Goal: Task Accomplishment & Management: Manage account settings

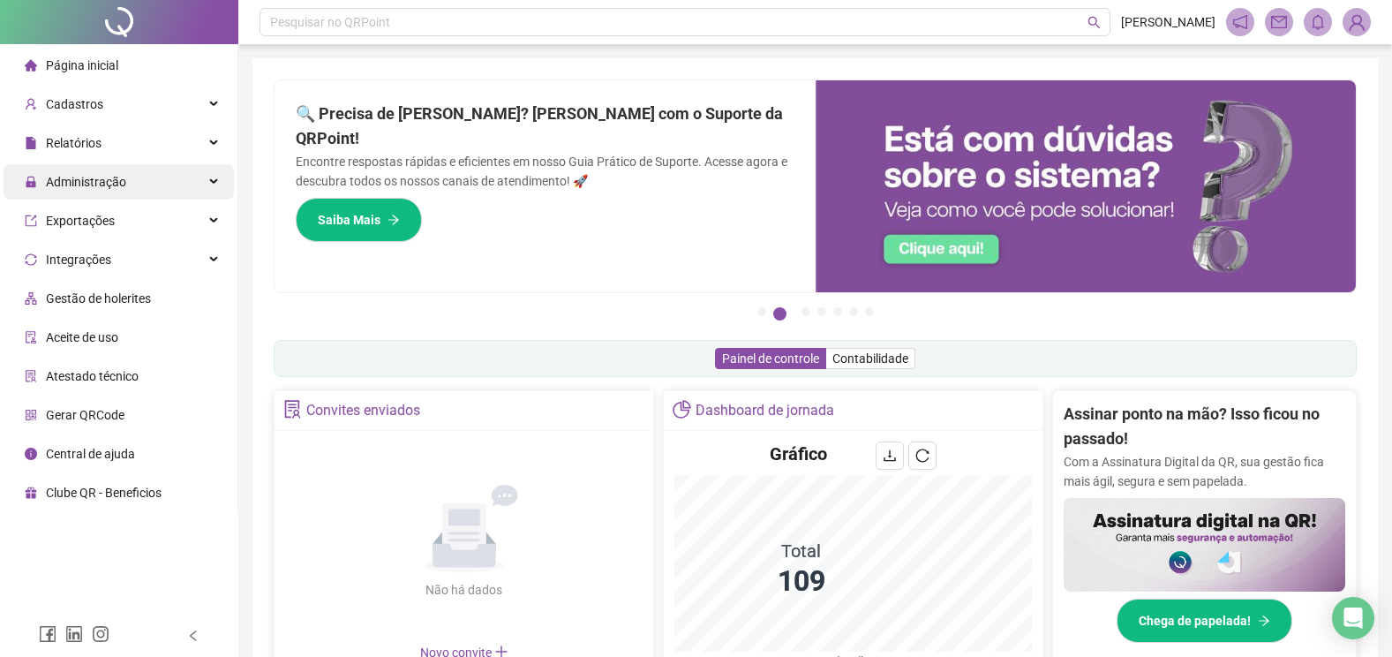
click at [120, 184] on span "Administração" at bounding box center [86, 182] width 80 height 14
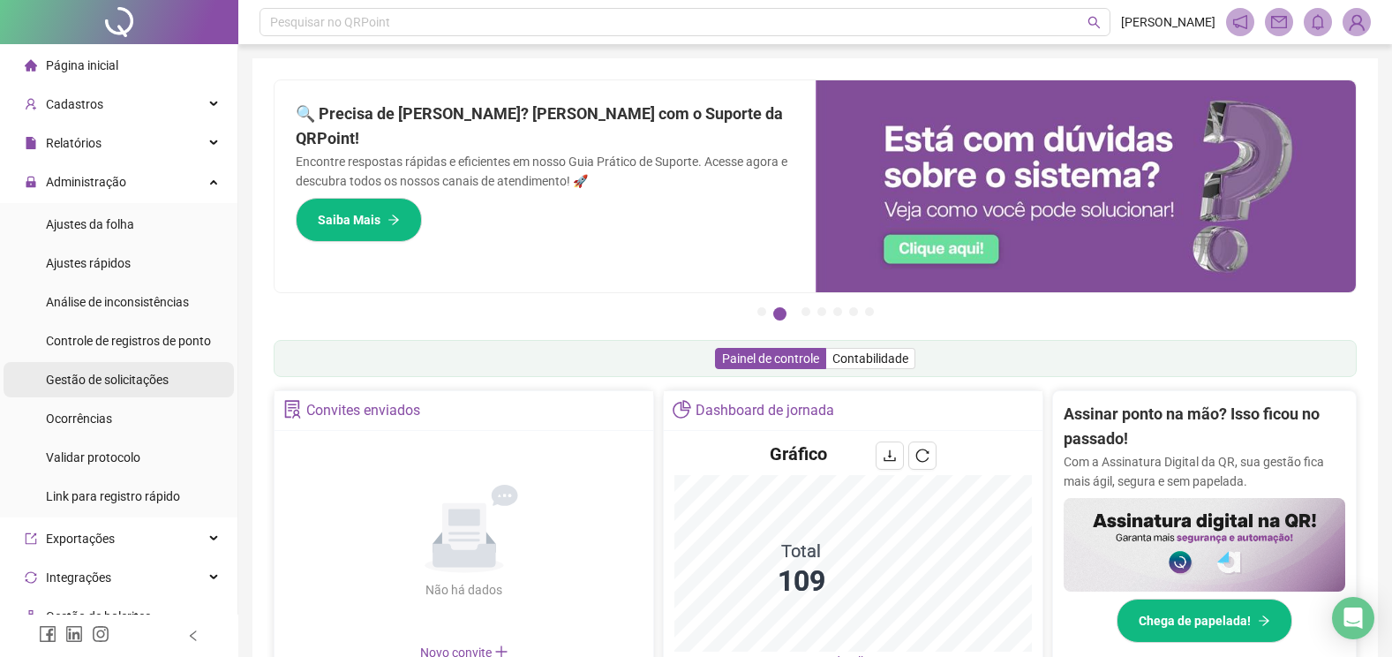
click at [110, 383] on span "Gestão de solicitações" at bounding box center [107, 379] width 123 height 14
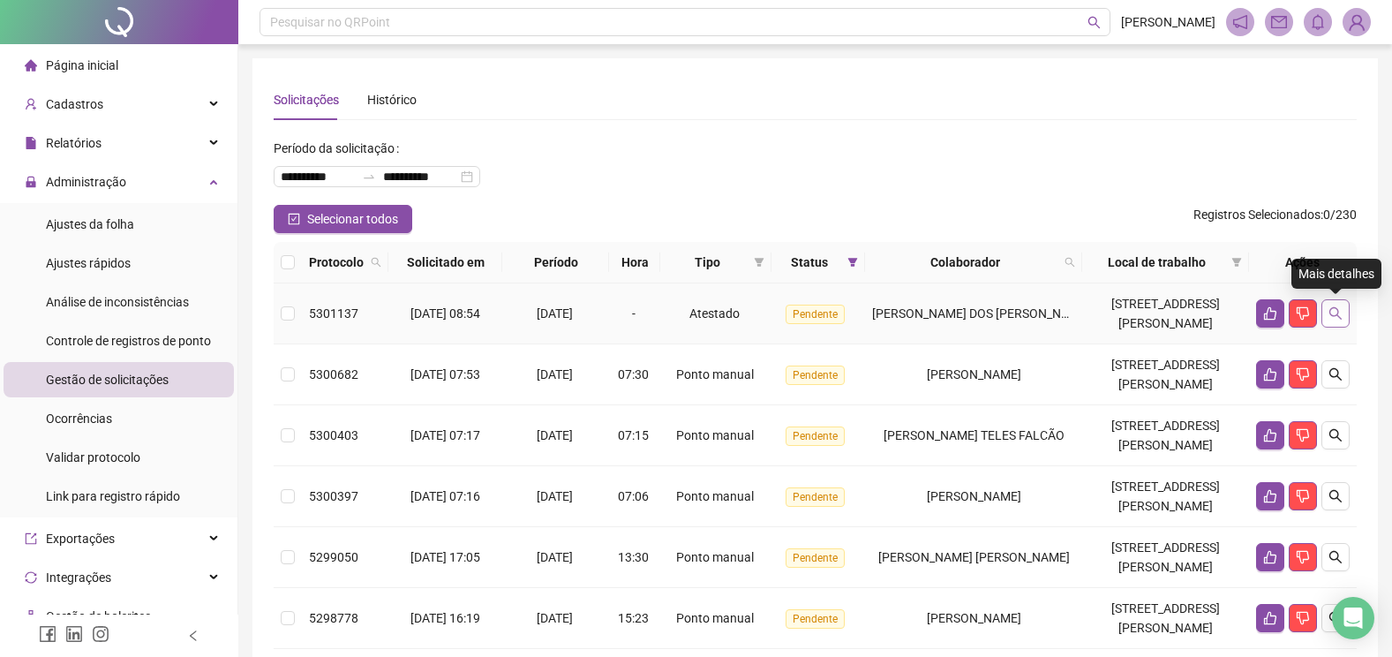
click at [1331, 309] on icon "search" at bounding box center [1335, 313] width 12 height 12
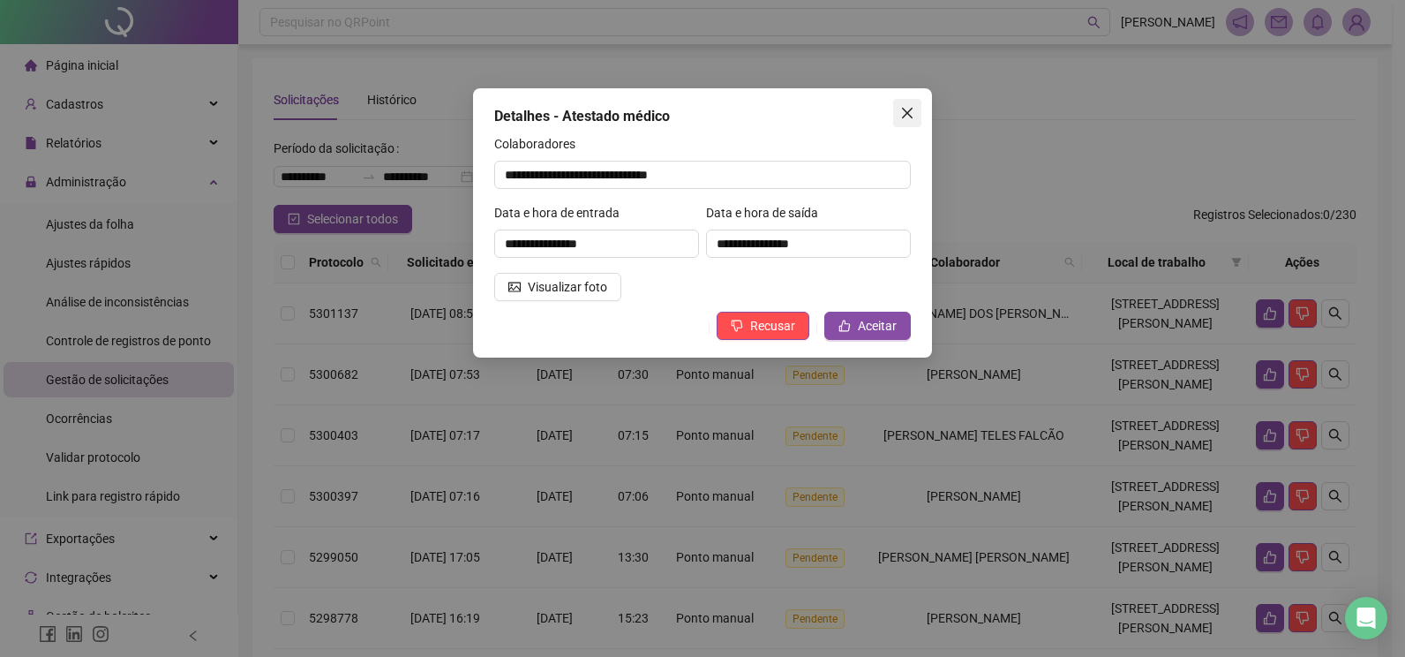
click at [907, 109] on icon "close" at bounding box center [907, 113] width 14 height 14
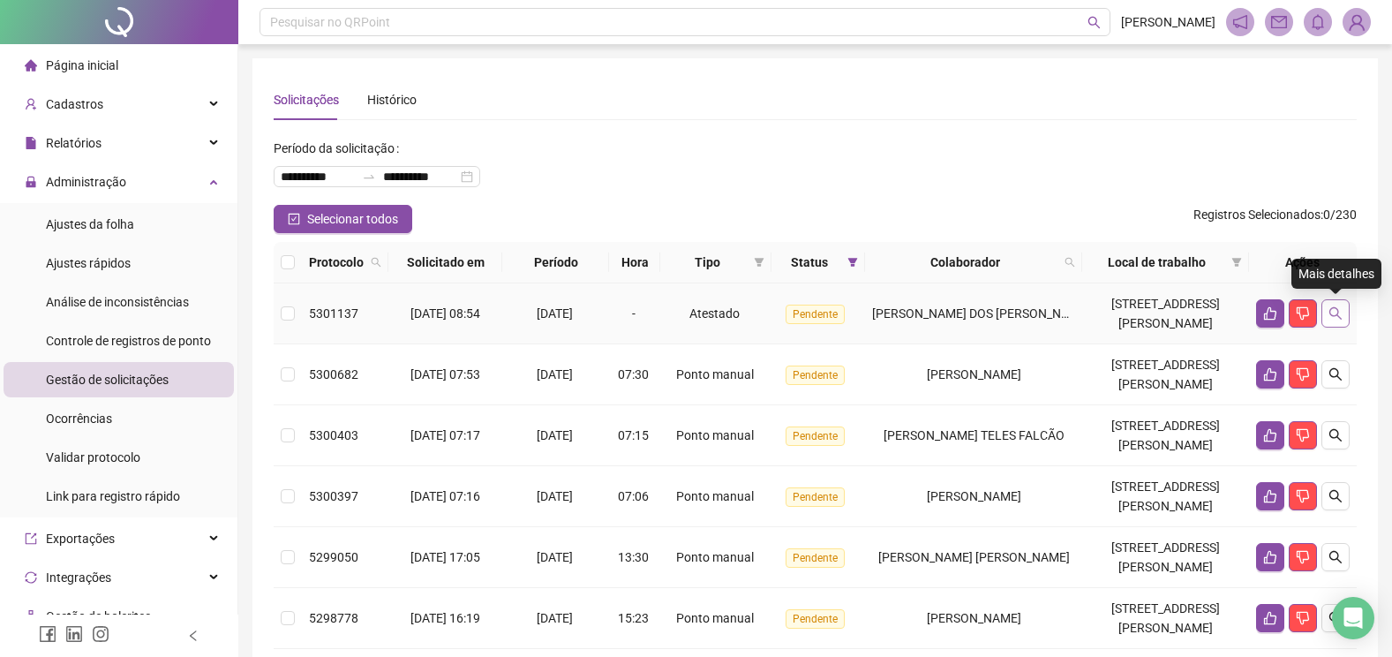
click at [1330, 308] on icon "search" at bounding box center [1335, 313] width 14 height 14
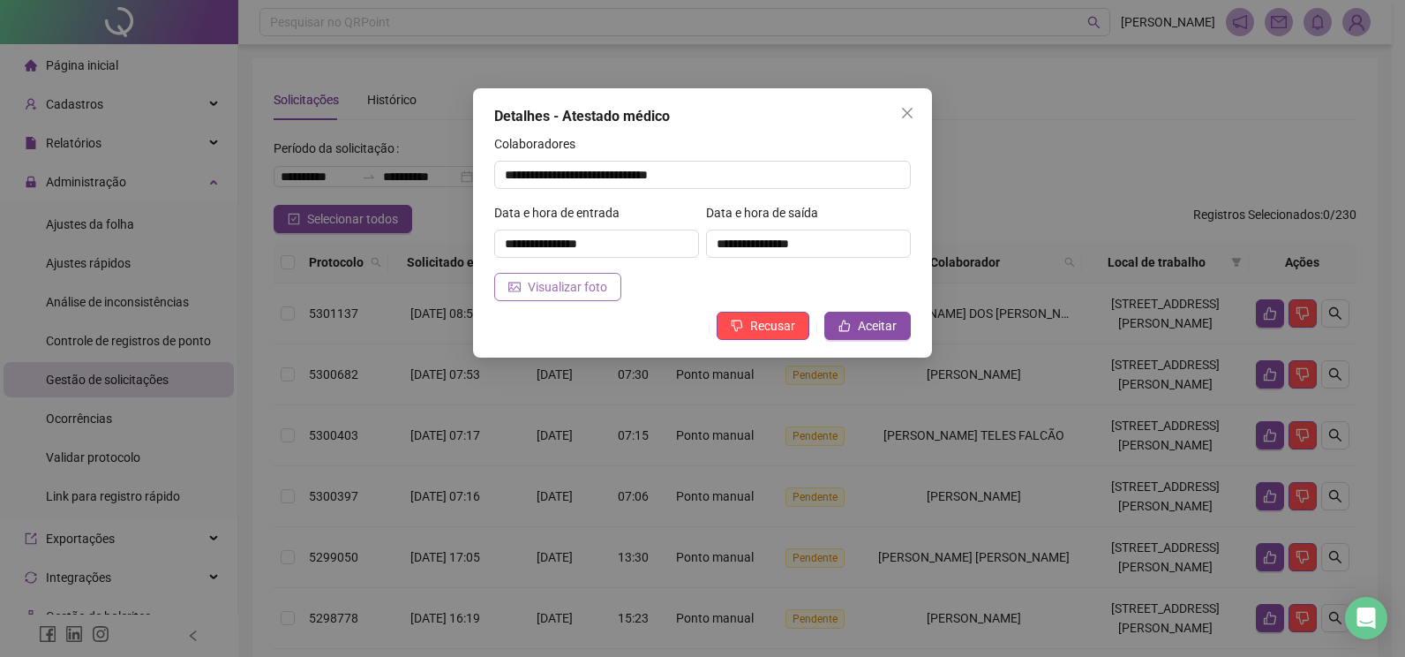
click at [560, 290] on span "Visualizar foto" at bounding box center [567, 286] width 79 height 19
click at [912, 115] on icon "close" at bounding box center [907, 113] width 14 height 14
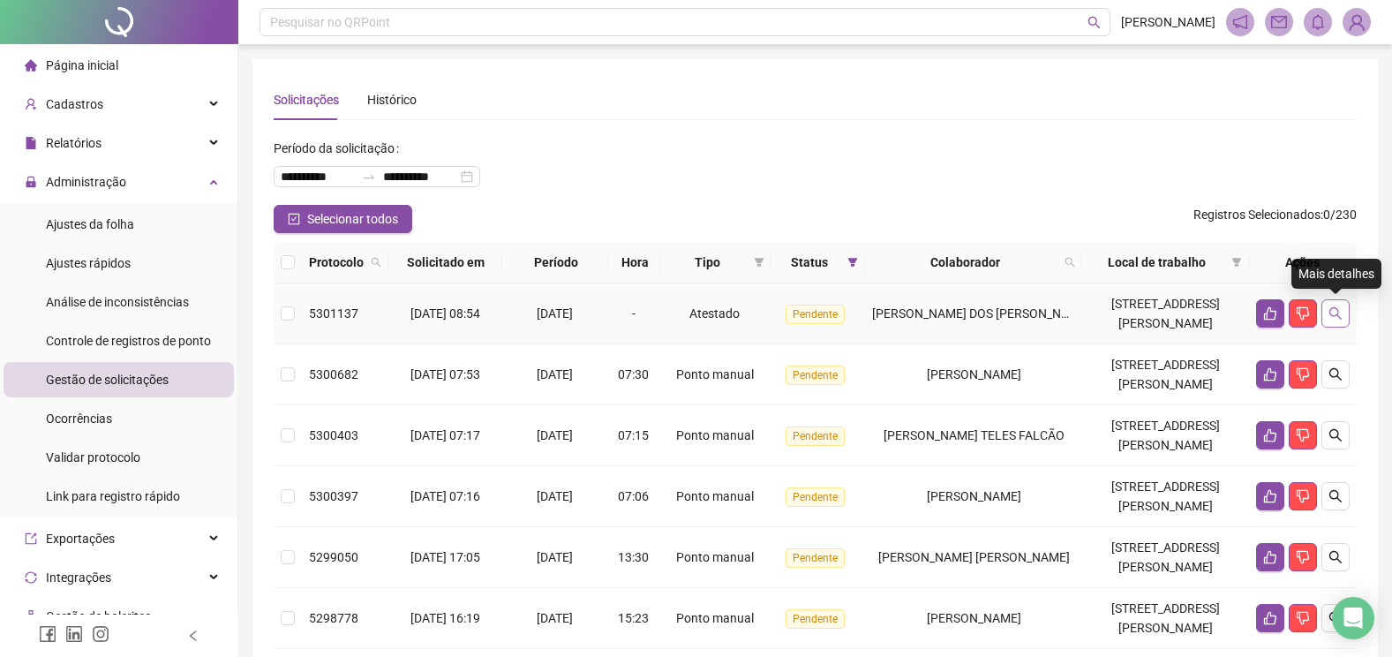
click at [1333, 319] on icon "search" at bounding box center [1335, 313] width 14 height 14
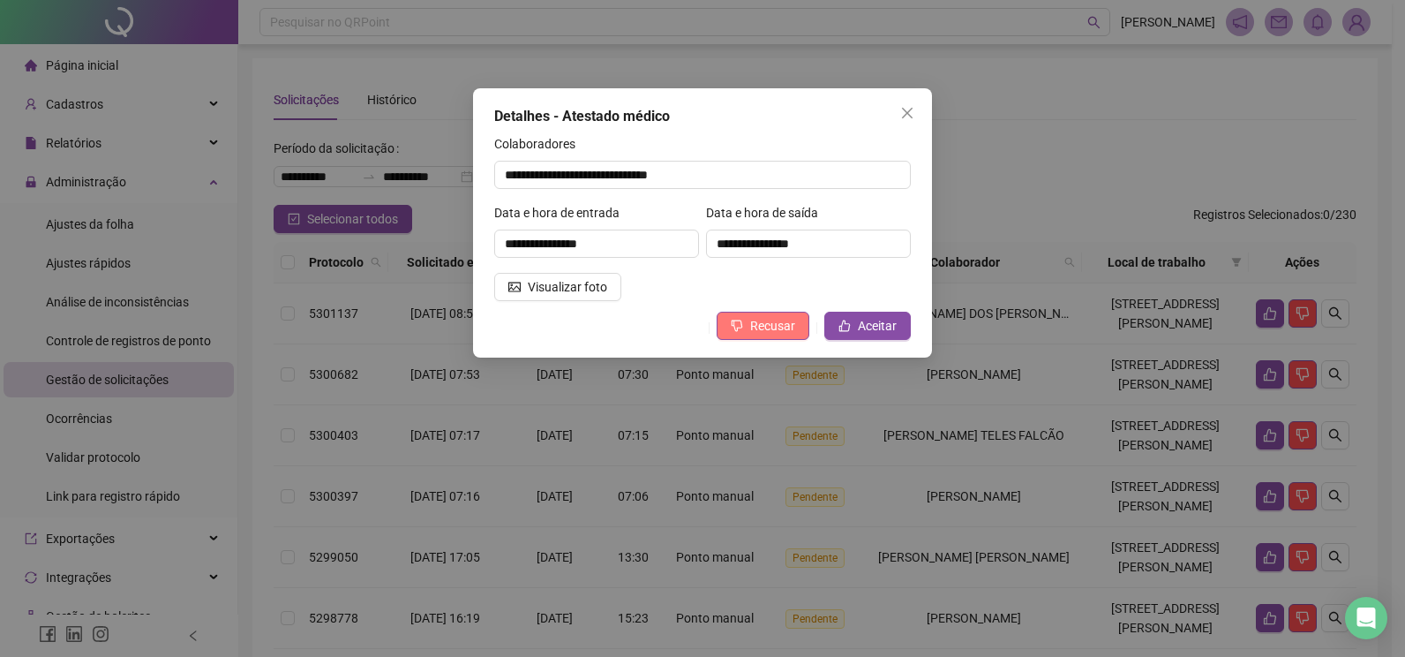
click at [783, 324] on span "Recusar" at bounding box center [772, 325] width 45 height 19
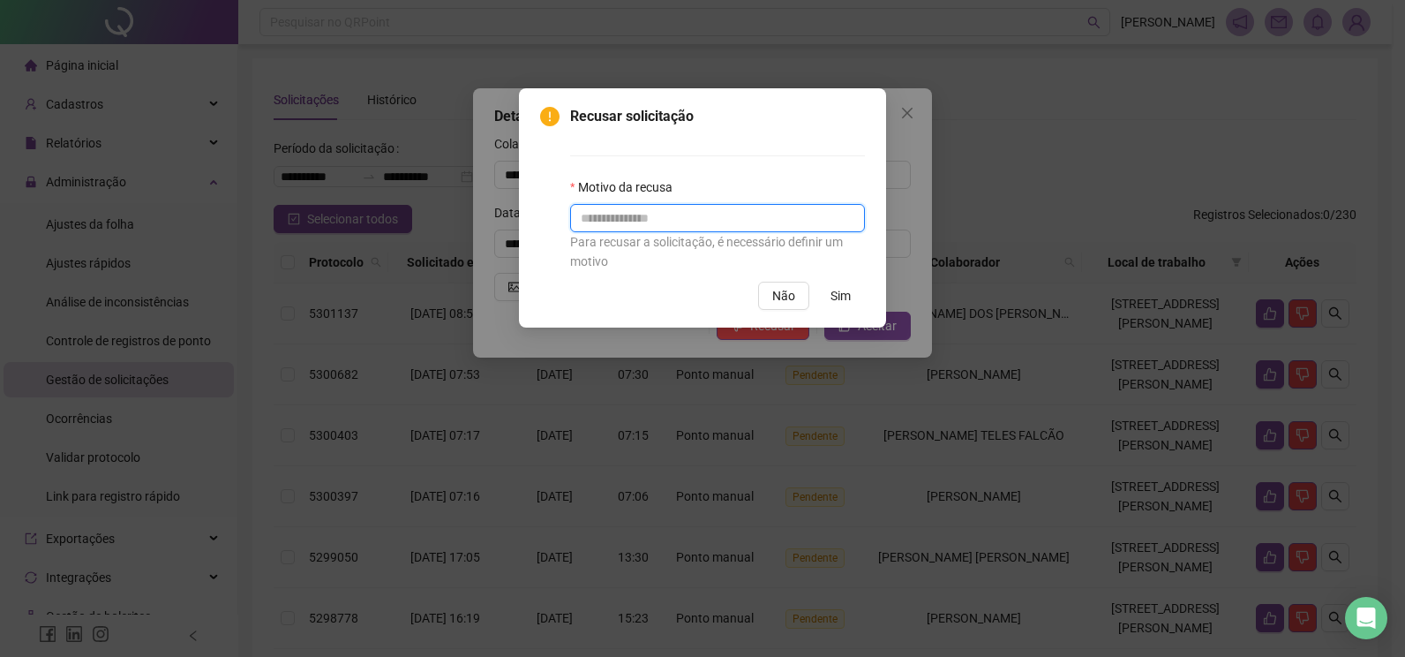
click at [659, 218] on input "text" at bounding box center [717, 218] width 295 height 28
type input "**********"
click at [838, 292] on span "Sim" at bounding box center [841, 295] width 20 height 19
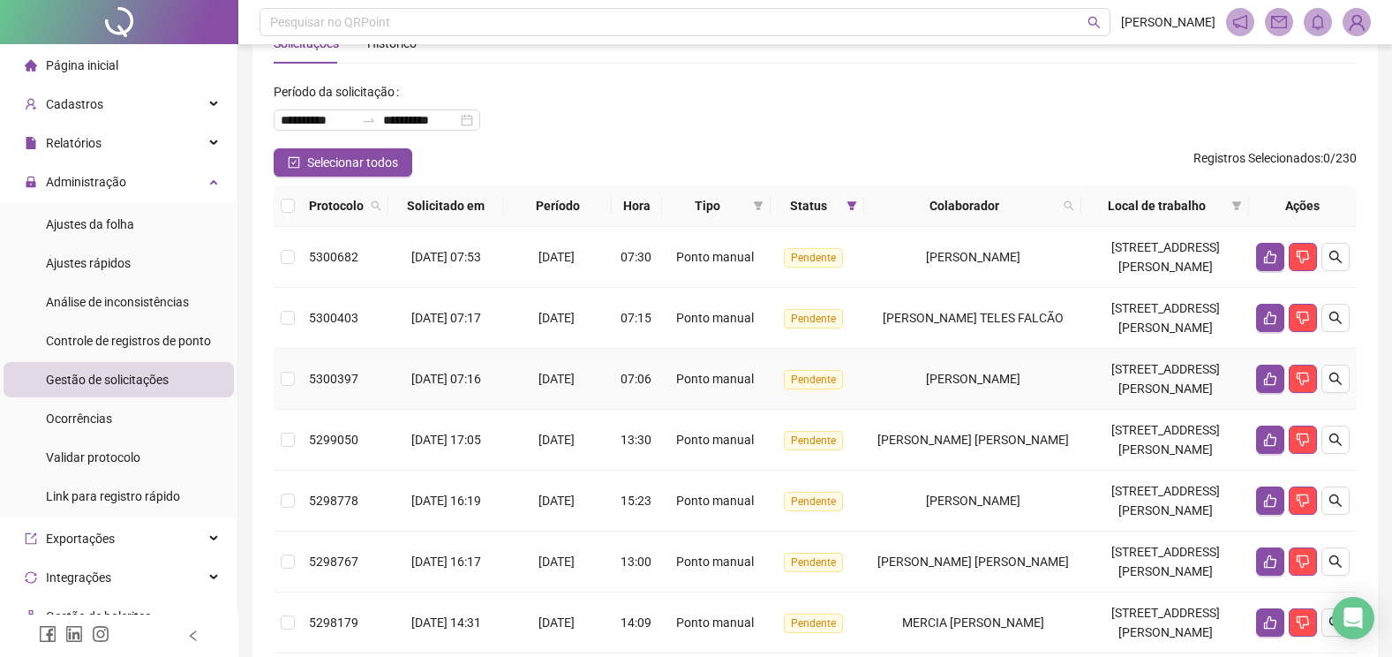
scroll to position [88, 0]
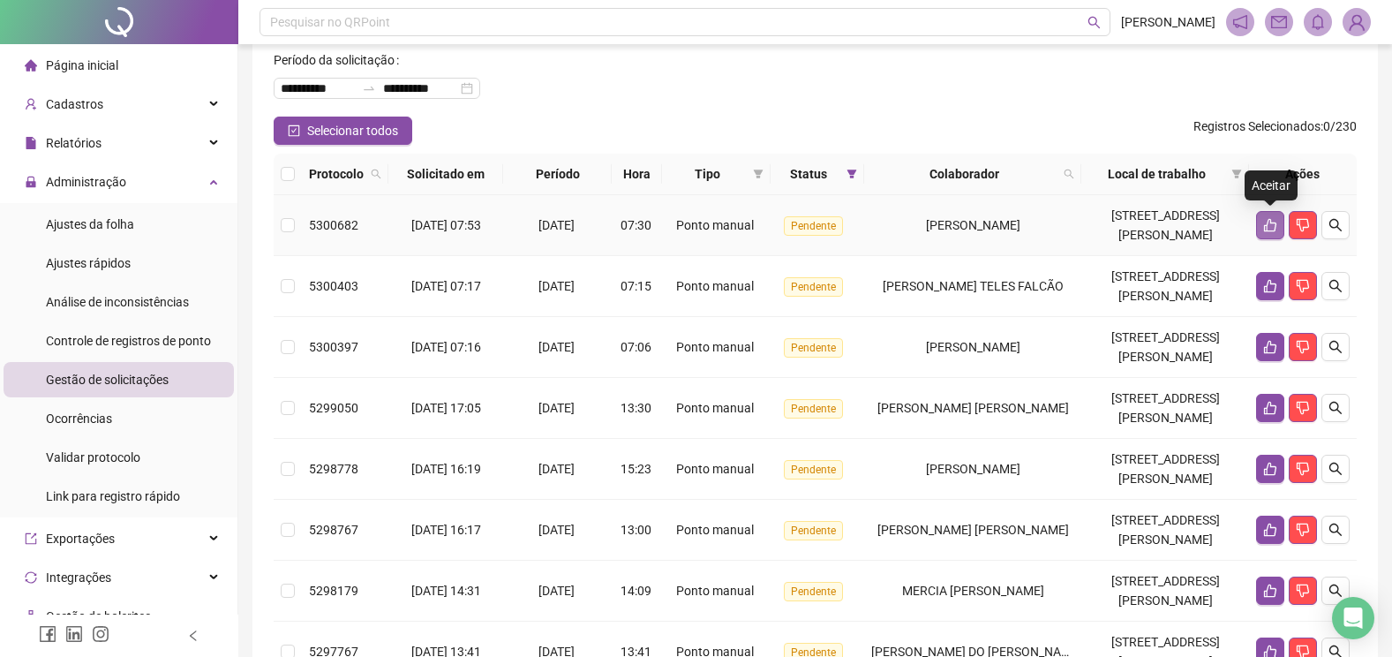
click at [1269, 226] on icon "like" at bounding box center [1270, 225] width 14 height 14
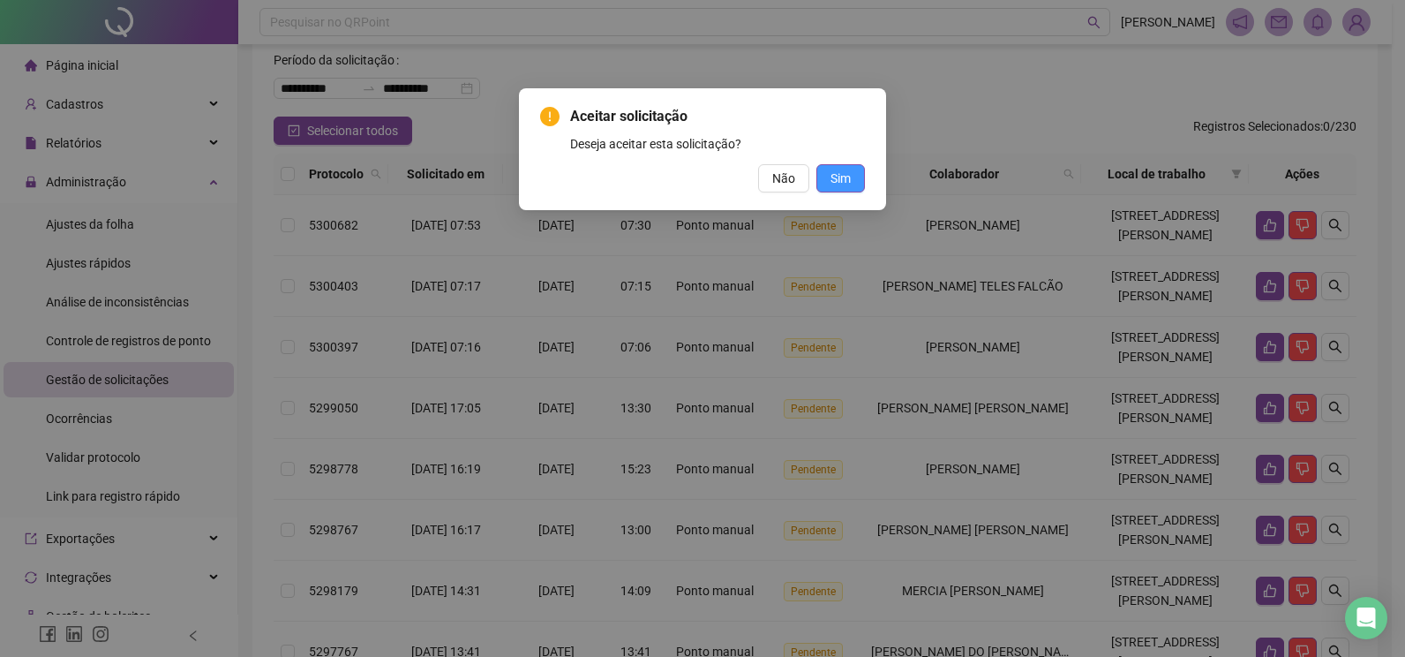
click at [833, 179] on span "Sim" at bounding box center [841, 178] width 20 height 19
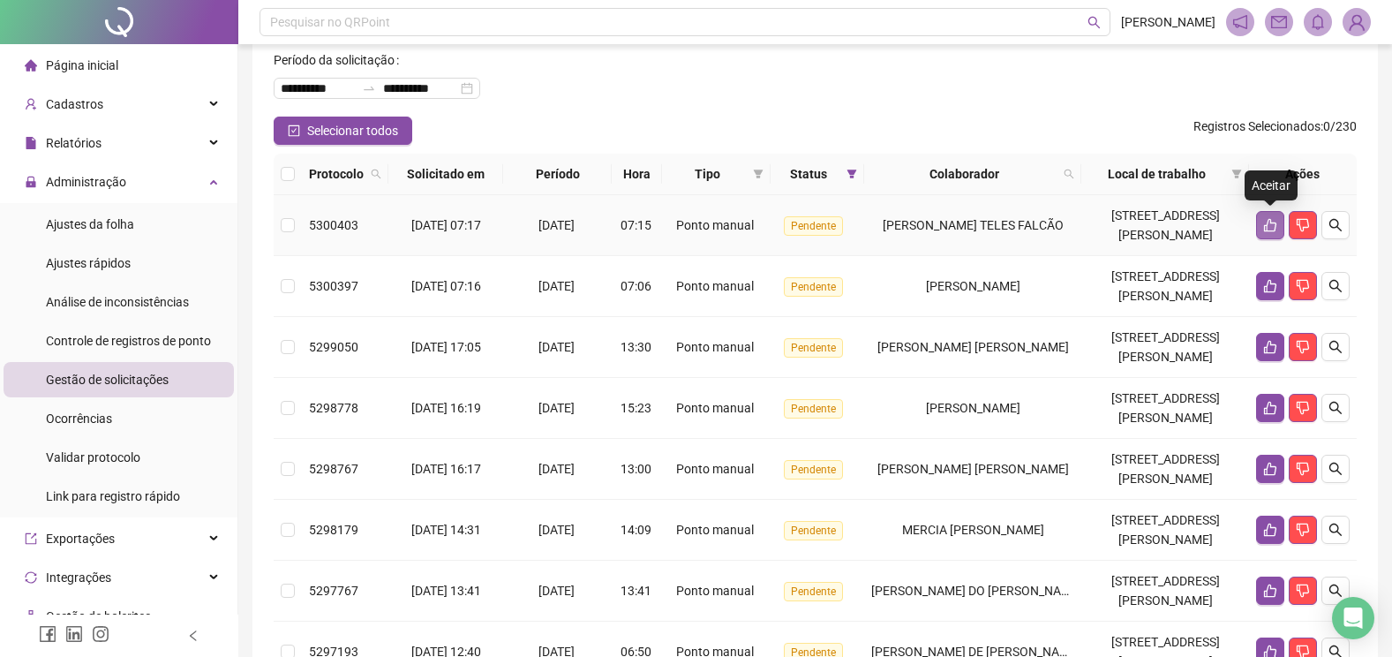
click at [1272, 222] on icon "like" at bounding box center [1270, 225] width 14 height 14
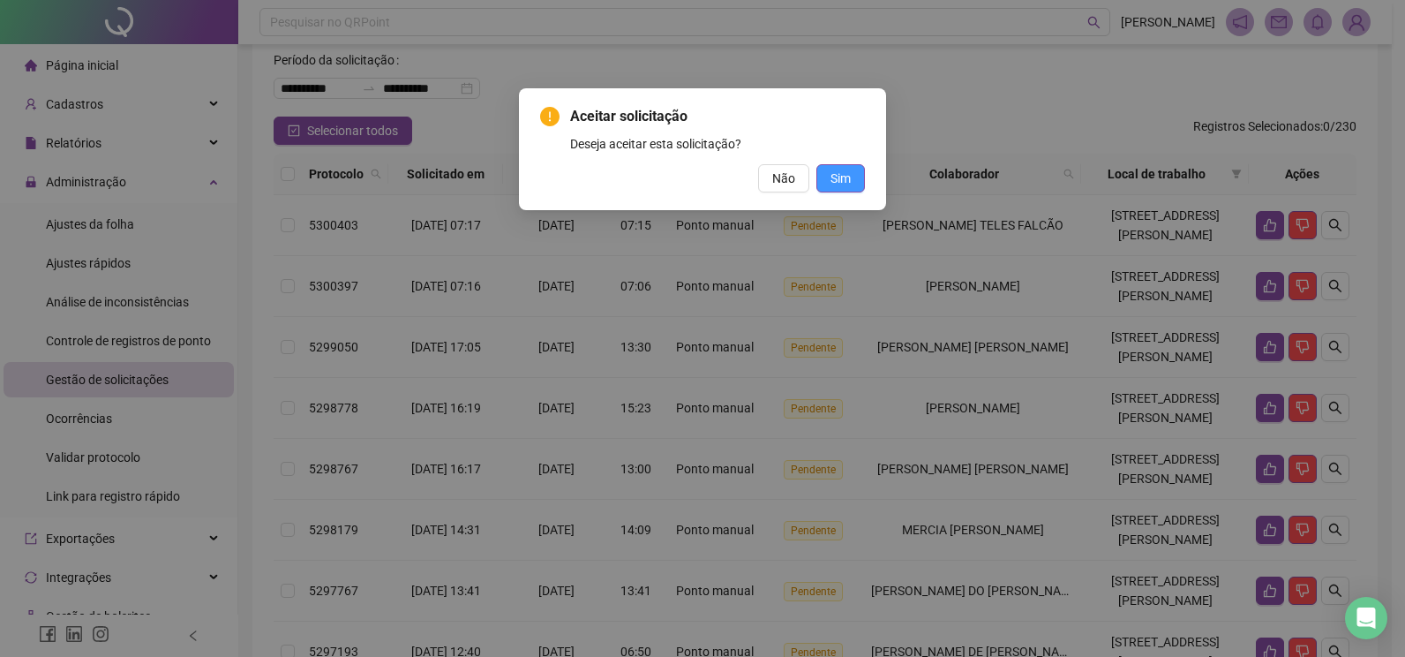
click at [839, 177] on span "Sim" at bounding box center [841, 178] width 20 height 19
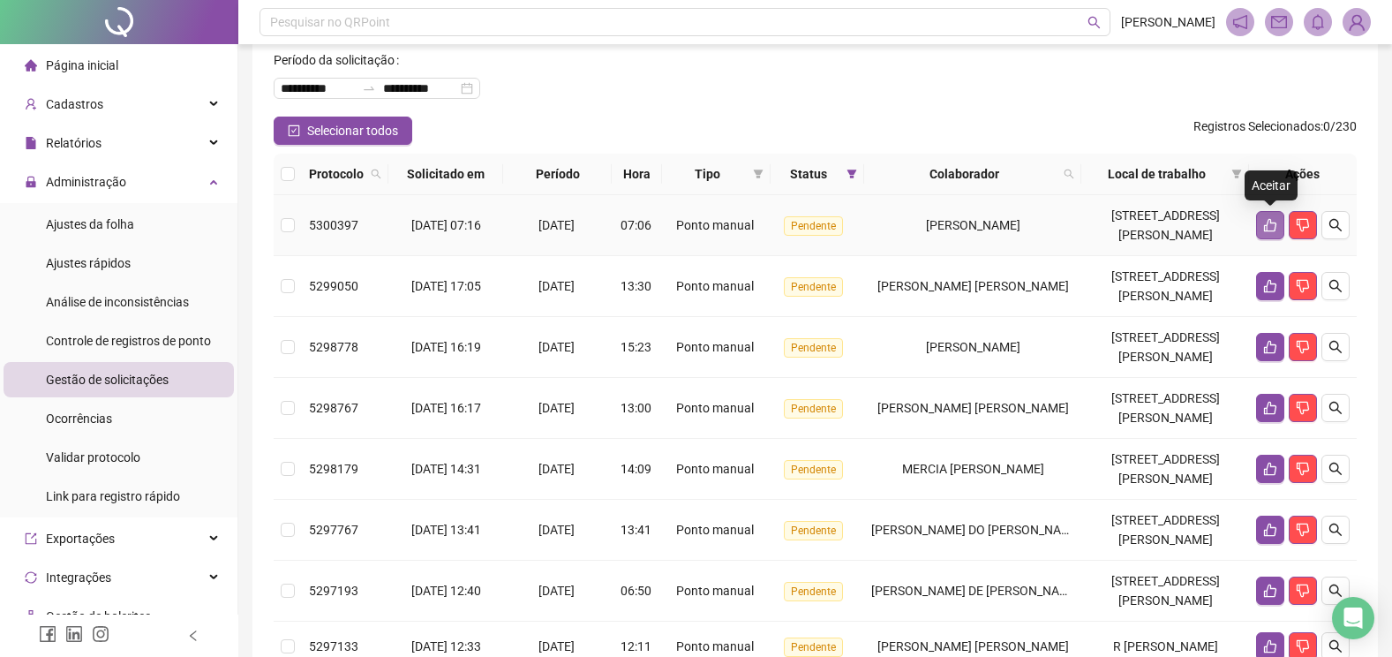
click at [1267, 223] on icon "like" at bounding box center [1270, 225] width 12 height 13
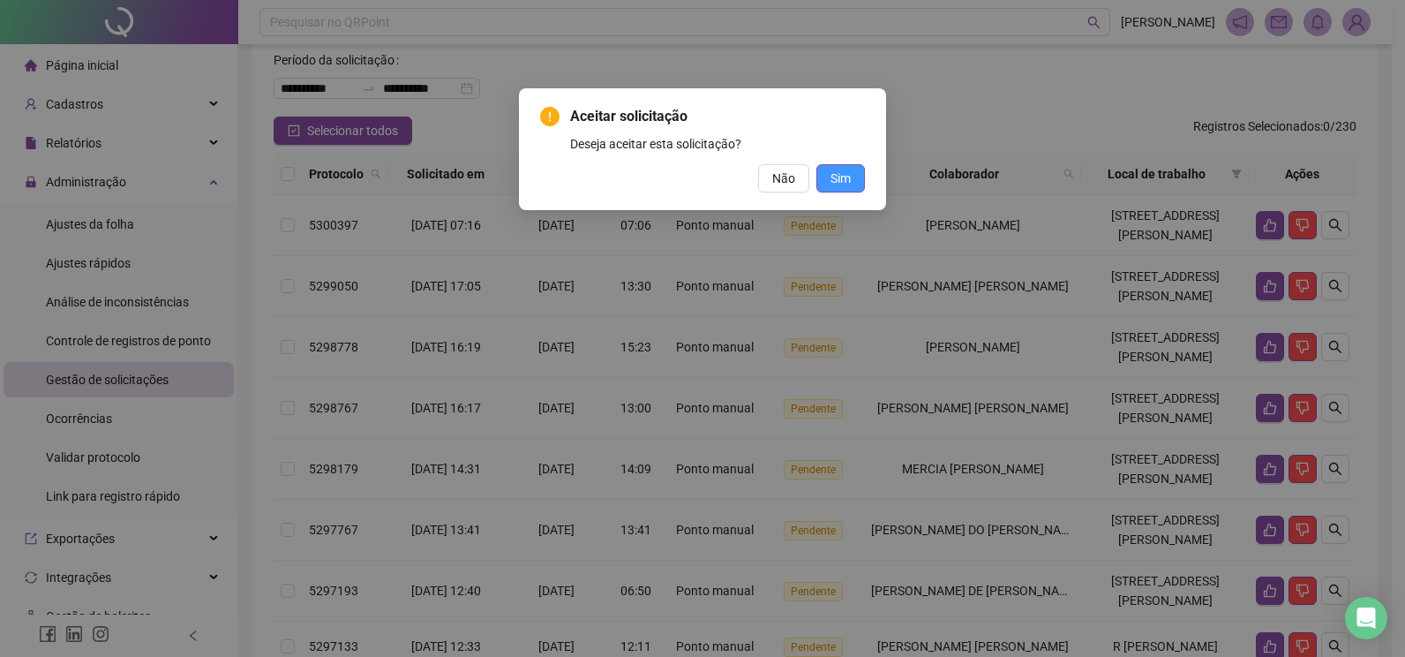
click at [851, 181] on button "Sim" at bounding box center [840, 178] width 49 height 28
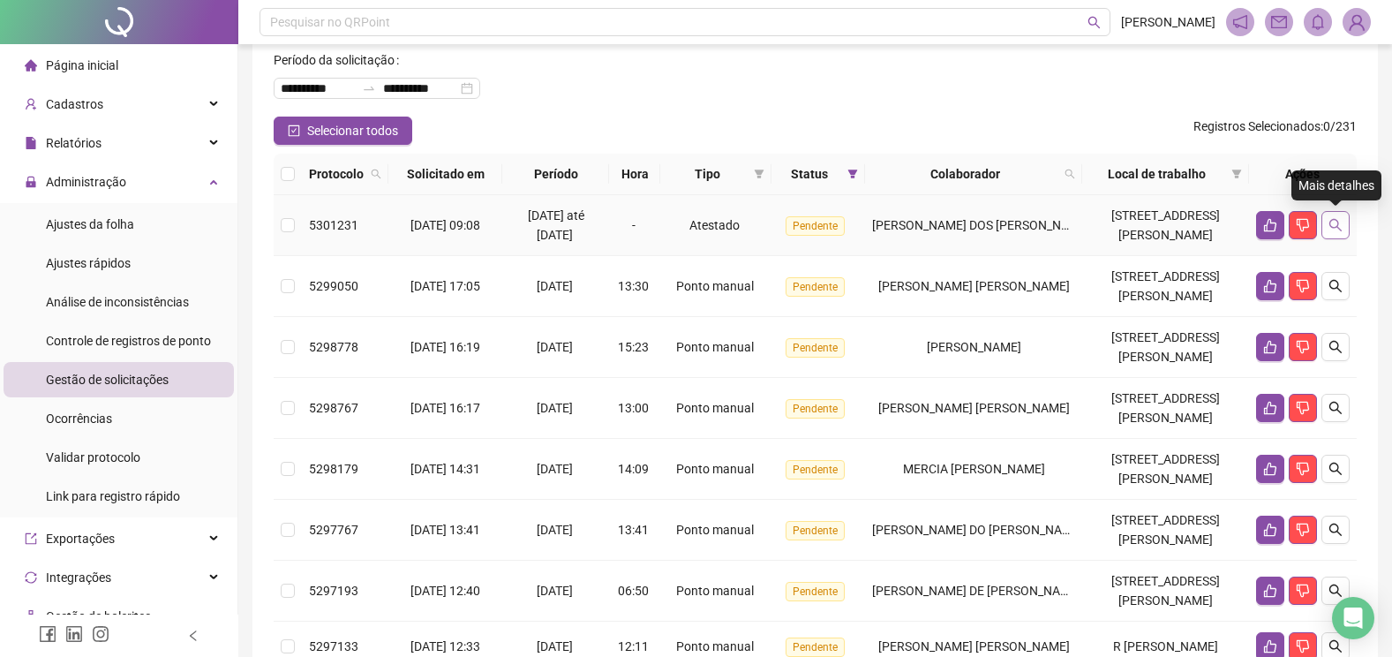
click at [1335, 223] on icon "search" at bounding box center [1335, 225] width 14 height 14
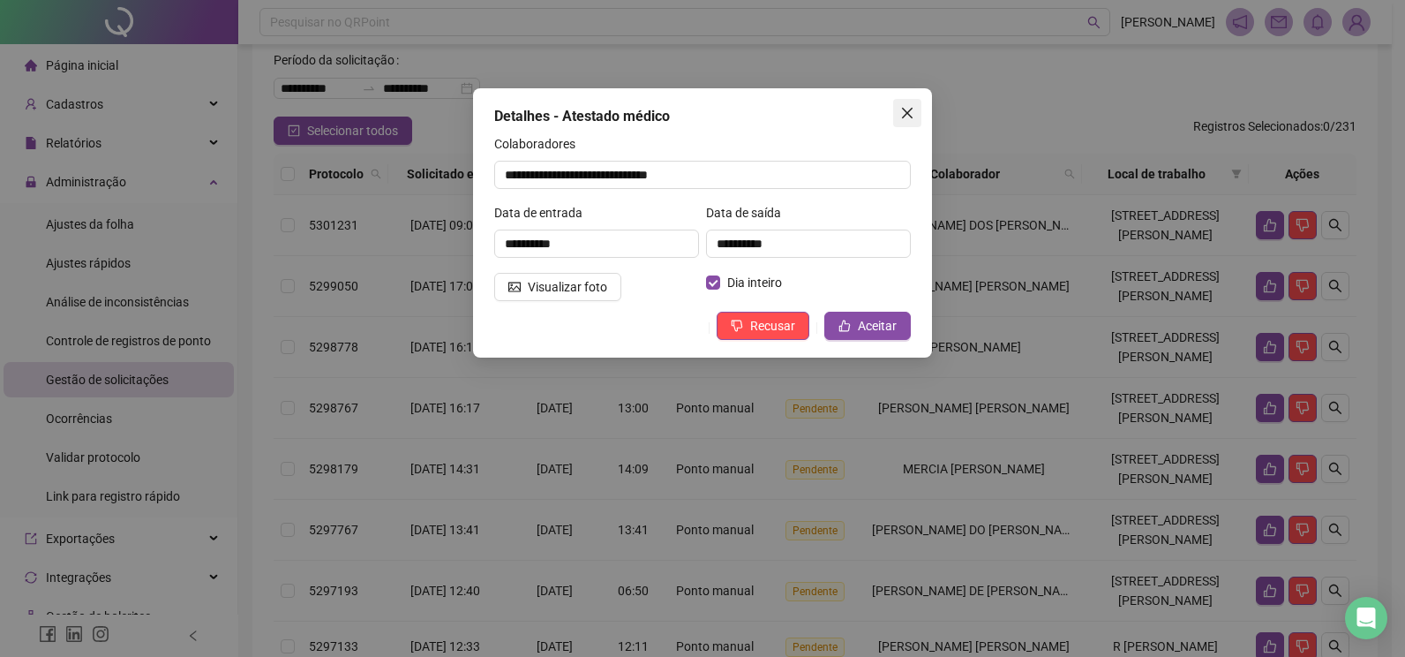
click at [903, 109] on icon "close" at bounding box center [907, 113] width 11 height 11
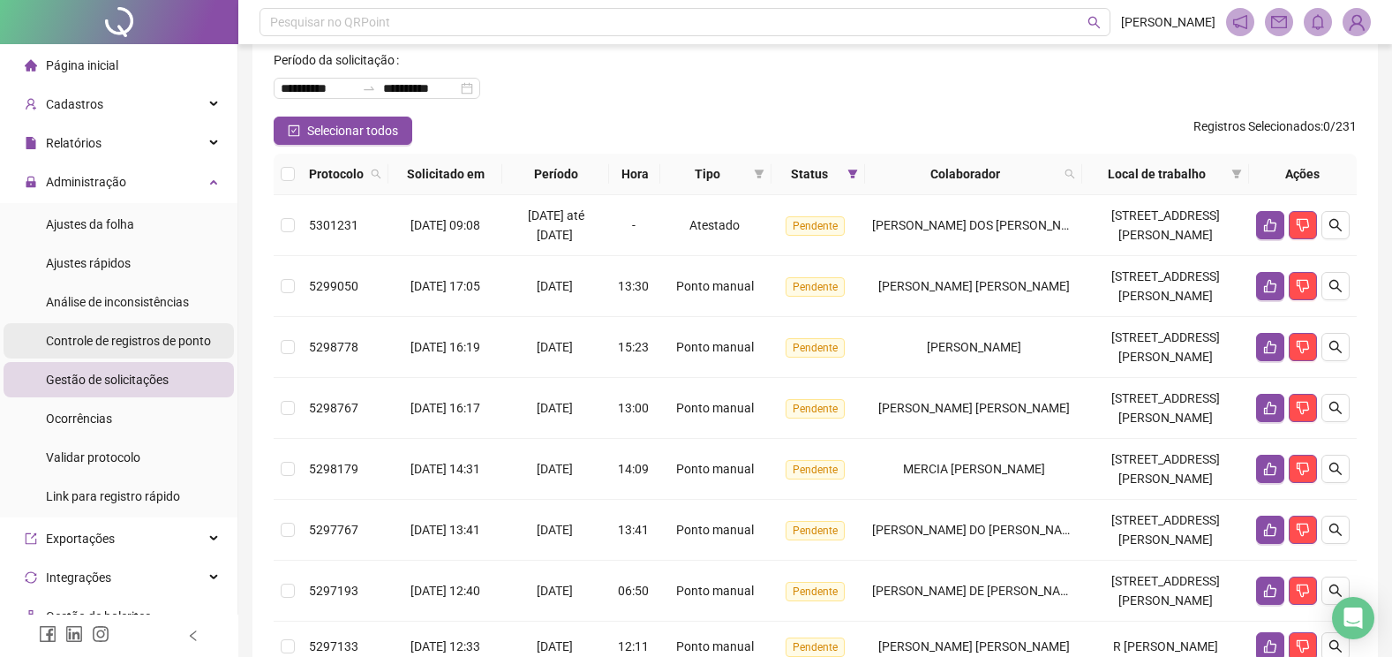
drag, startPoint x: 119, startPoint y: 227, endPoint x: 124, endPoint y: 331, distance: 104.2
click at [119, 227] on span "Ajustes da folha" at bounding box center [90, 224] width 88 height 14
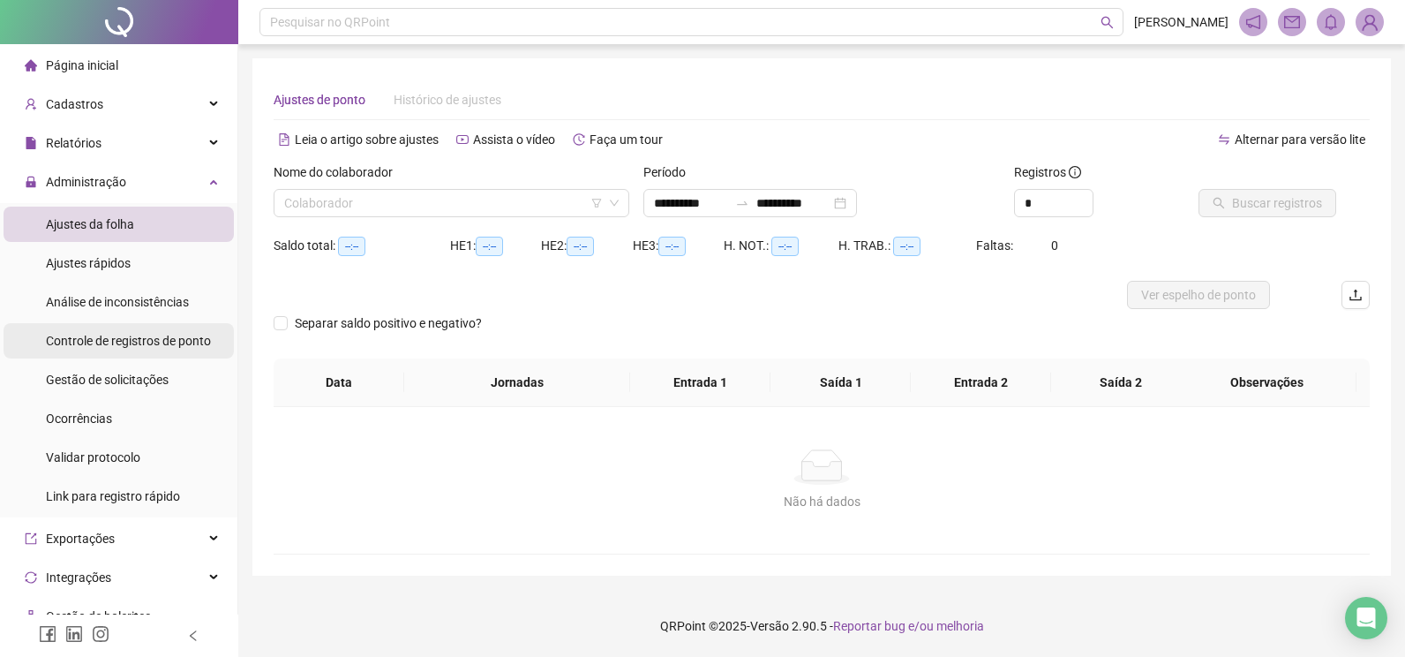
type input "**********"
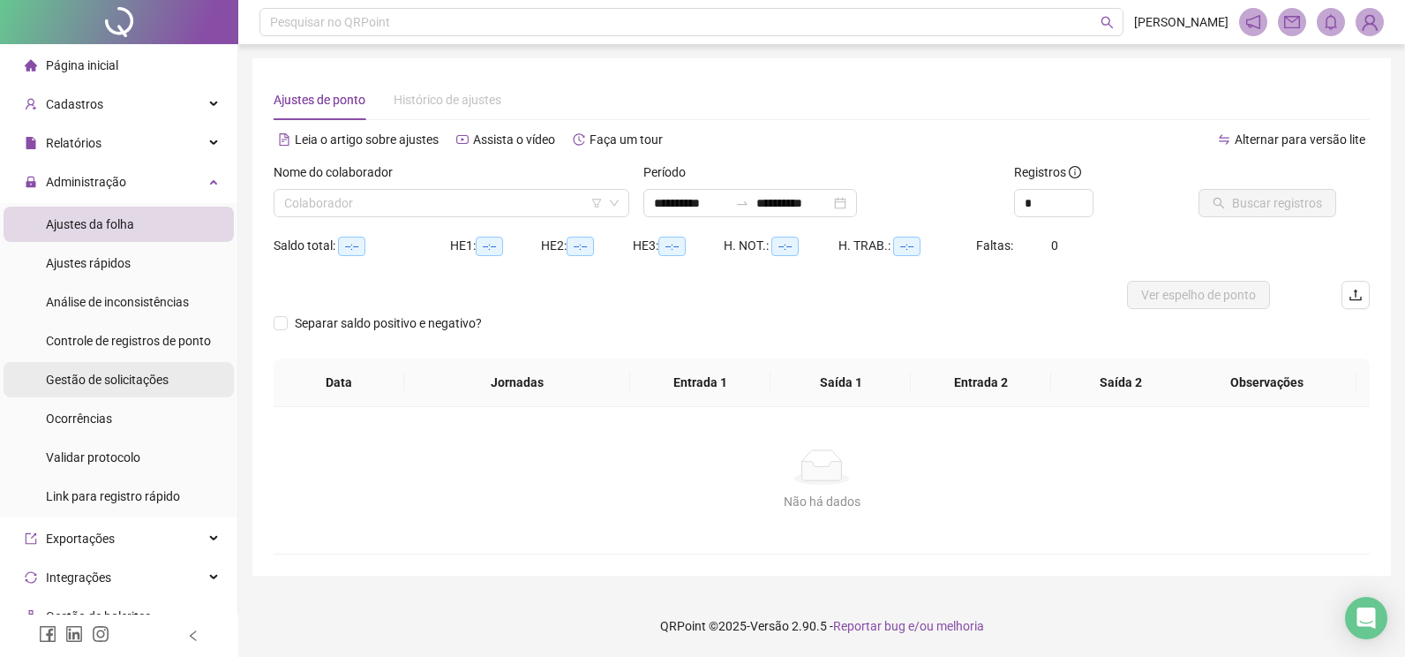
click at [118, 372] on span "Gestão de solicitações" at bounding box center [107, 379] width 123 height 14
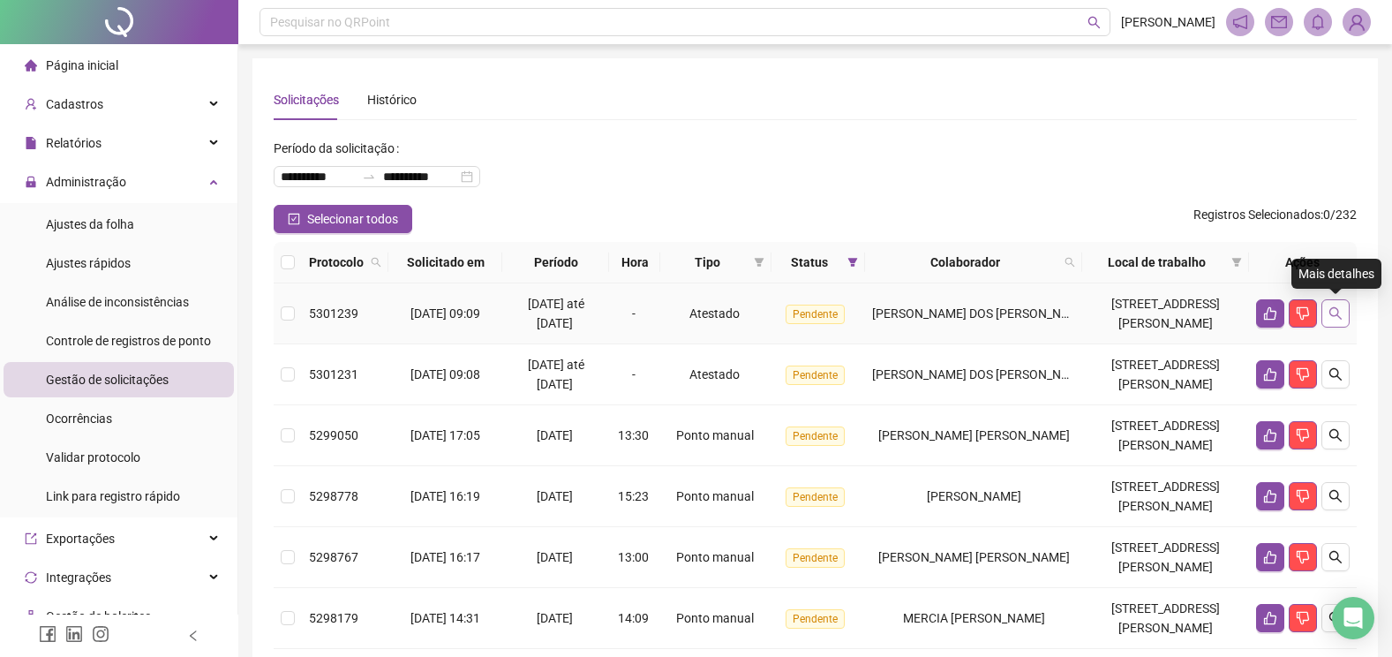
click at [1330, 307] on icon "search" at bounding box center [1335, 313] width 14 height 14
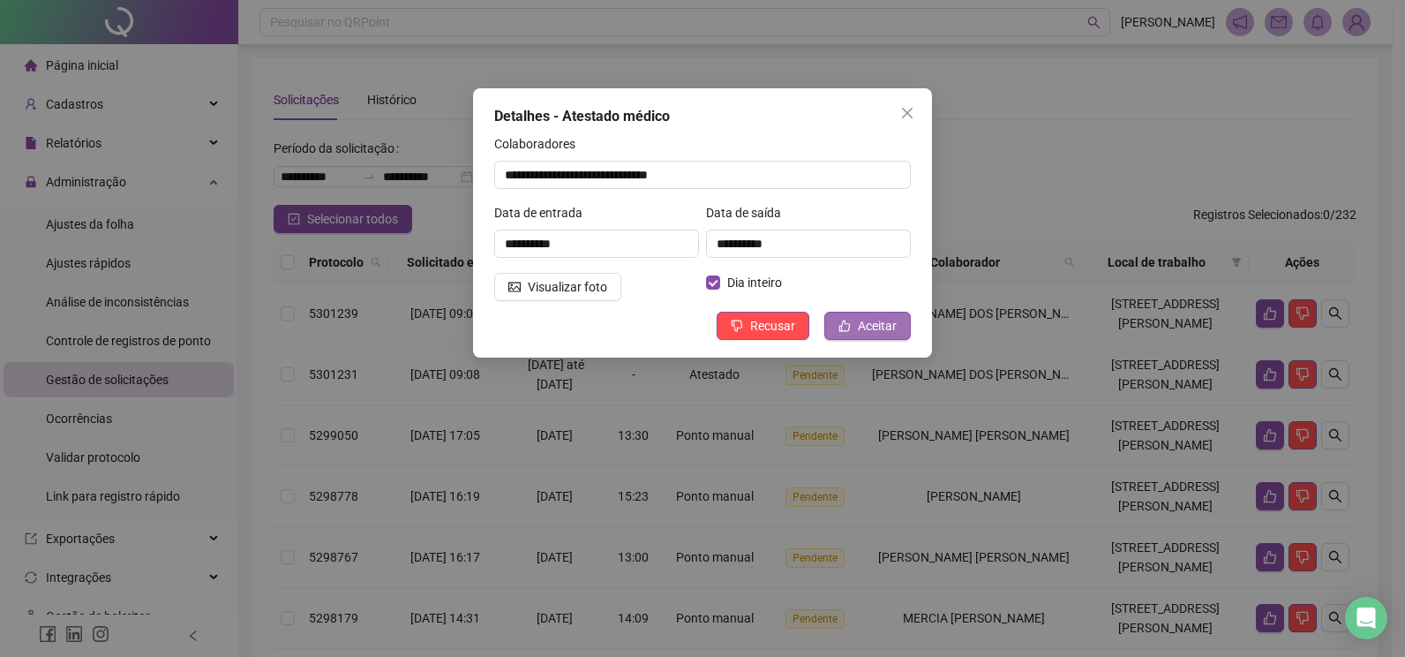
click at [865, 323] on span "Aceitar" at bounding box center [877, 325] width 39 height 19
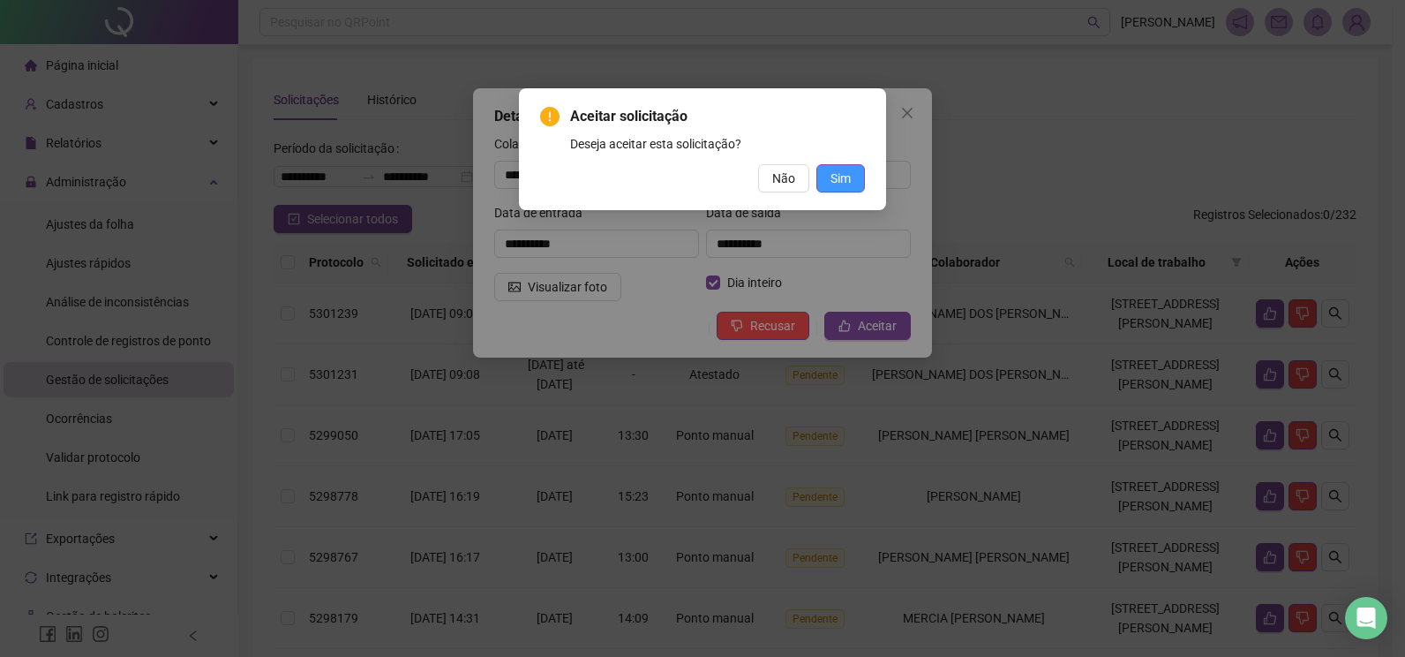
click at [847, 183] on span "Sim" at bounding box center [841, 178] width 20 height 19
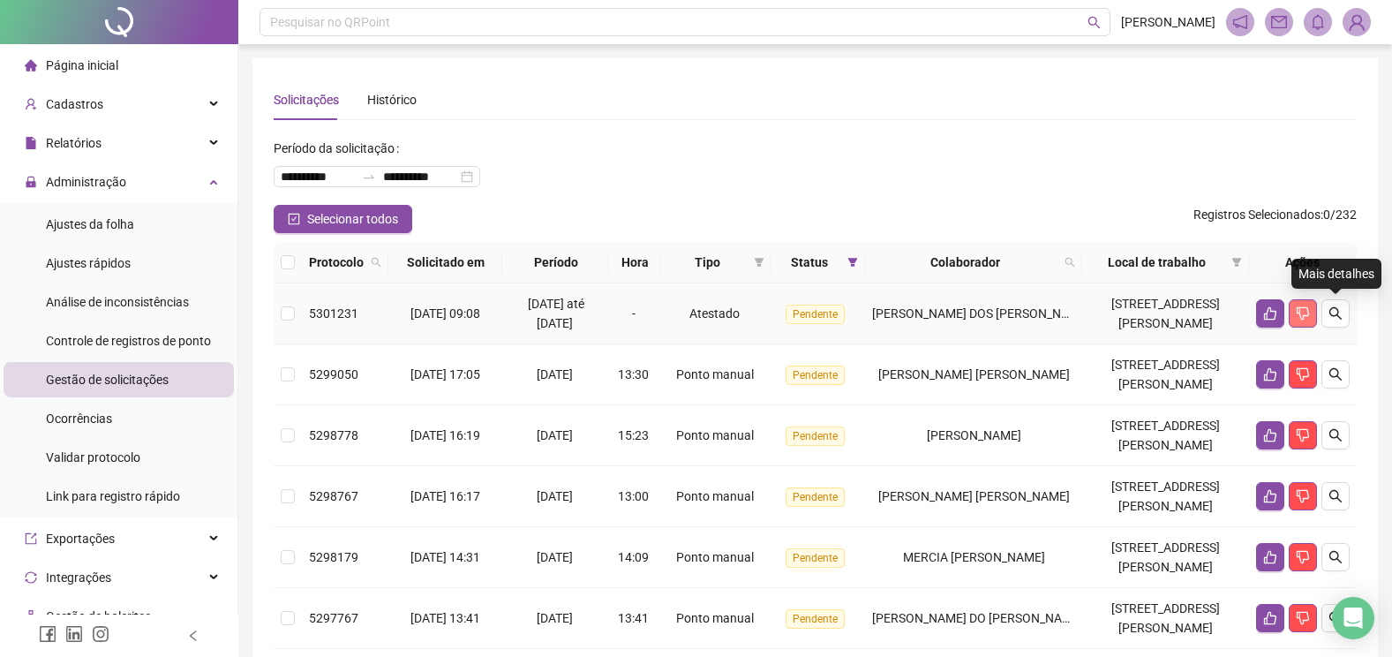
click at [1301, 313] on icon "dislike" at bounding box center [1303, 313] width 14 height 14
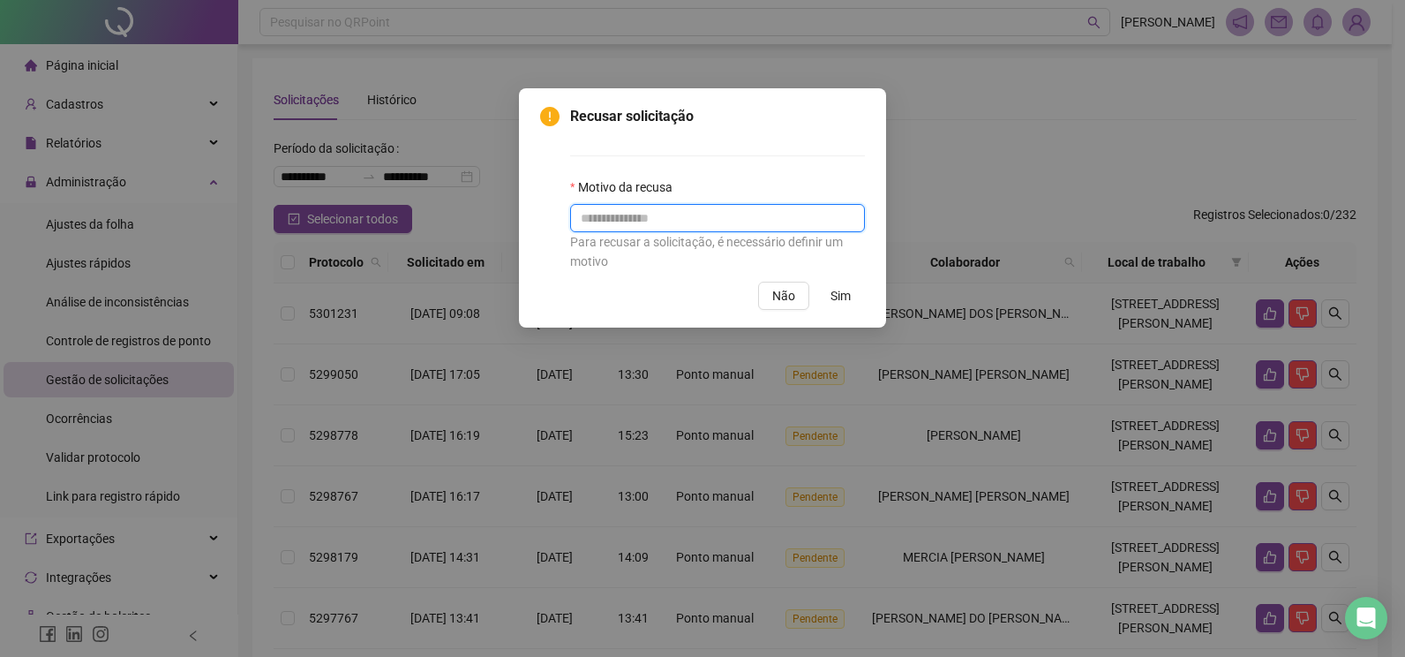
drag, startPoint x: 705, startPoint y: 226, endPoint x: 702, endPoint y: 209, distance: 17.1
click at [705, 225] on input "text" at bounding box center [717, 218] width 295 height 28
type input "**********"
click at [844, 301] on span "Sim" at bounding box center [841, 295] width 20 height 19
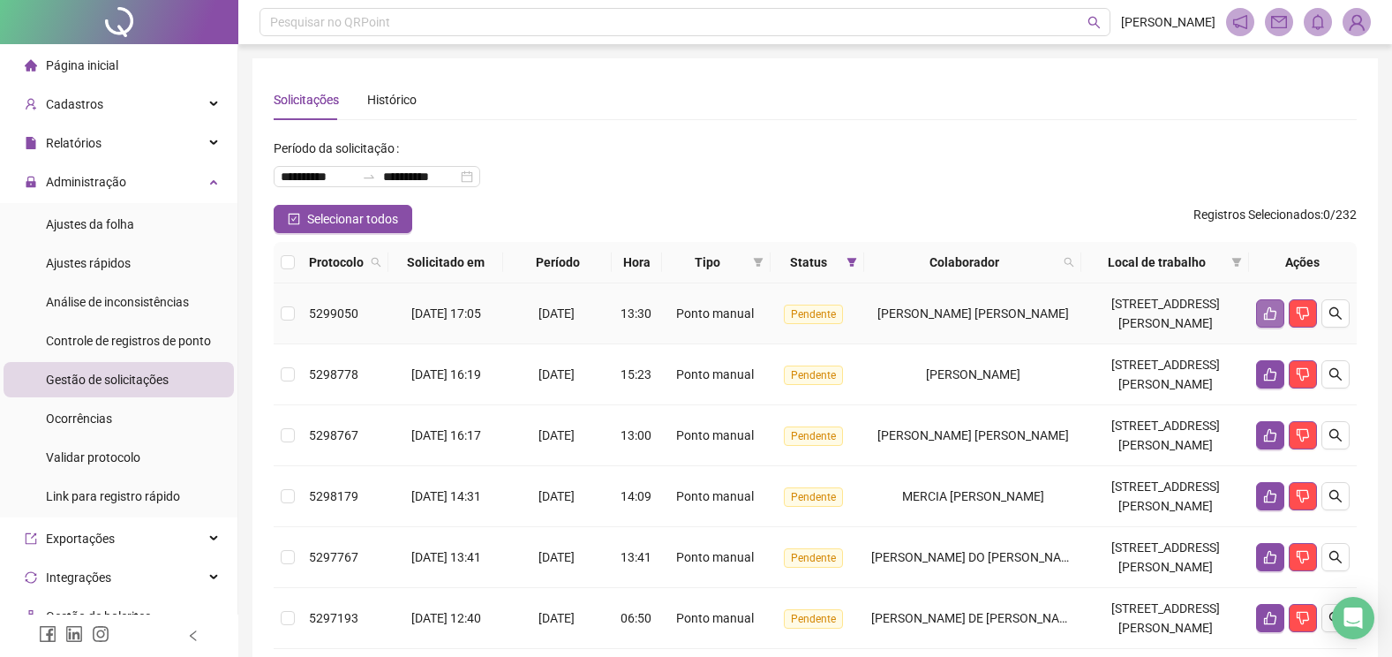
click at [1270, 309] on icon "like" at bounding box center [1270, 313] width 12 height 13
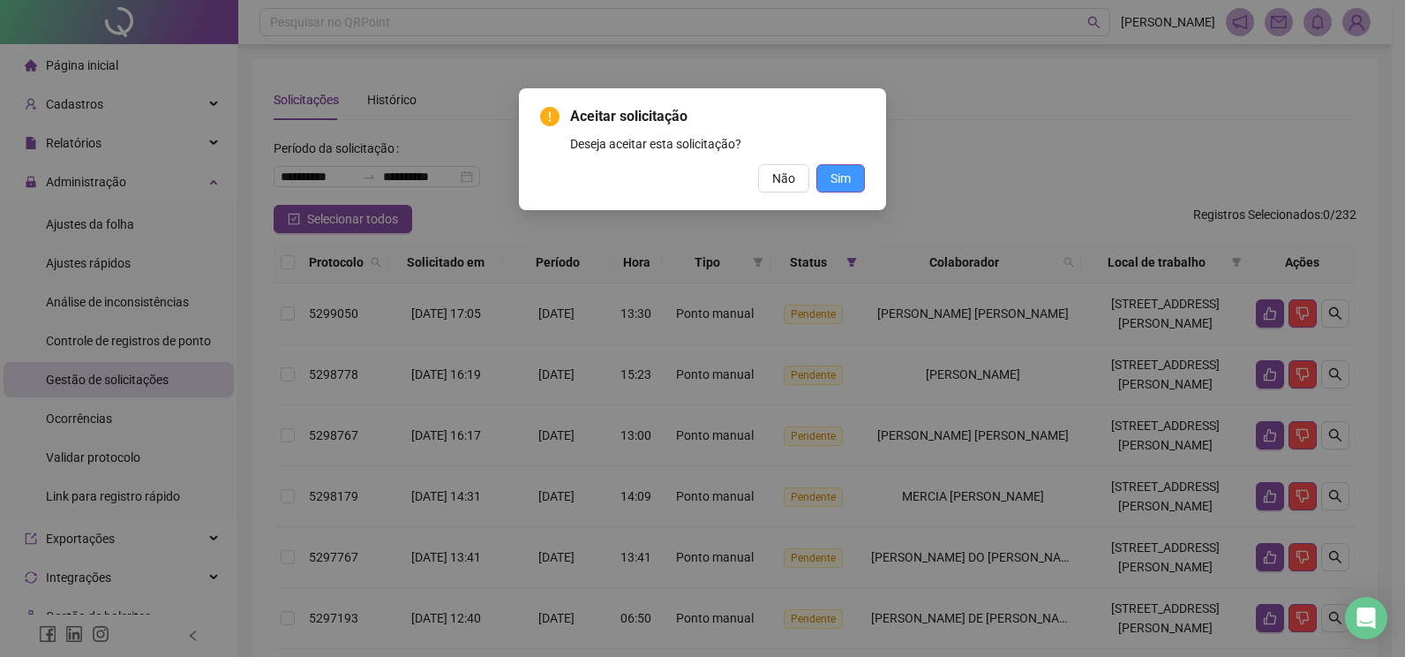
click at [835, 172] on span "Sim" at bounding box center [841, 178] width 20 height 19
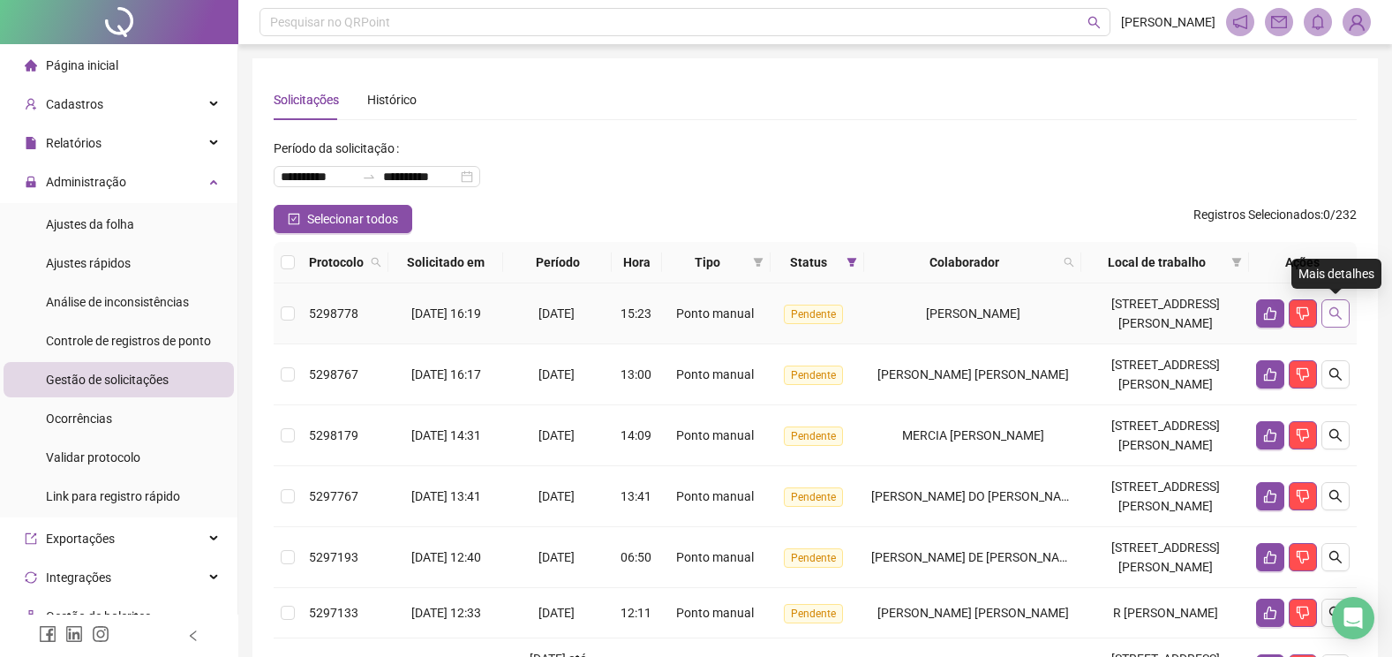
click at [1327, 313] on button "button" at bounding box center [1335, 313] width 28 height 28
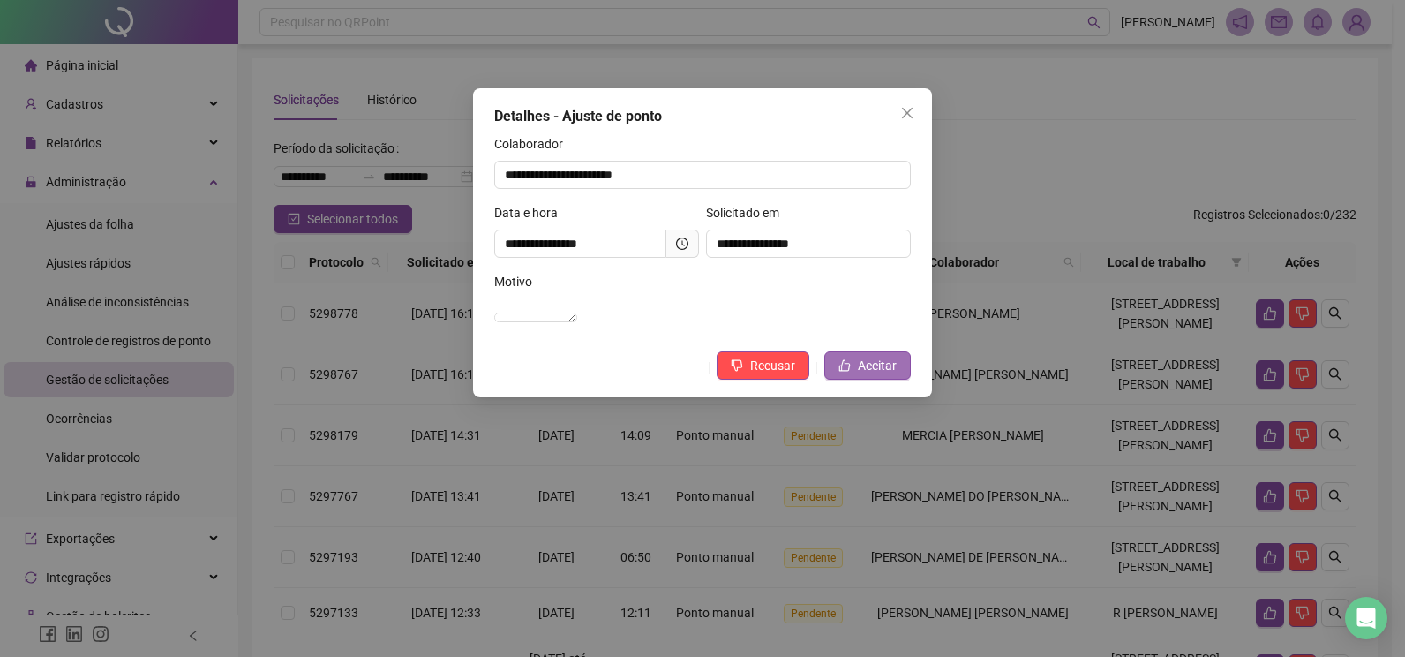
click at [861, 380] on button "Aceitar" at bounding box center [867, 365] width 87 height 28
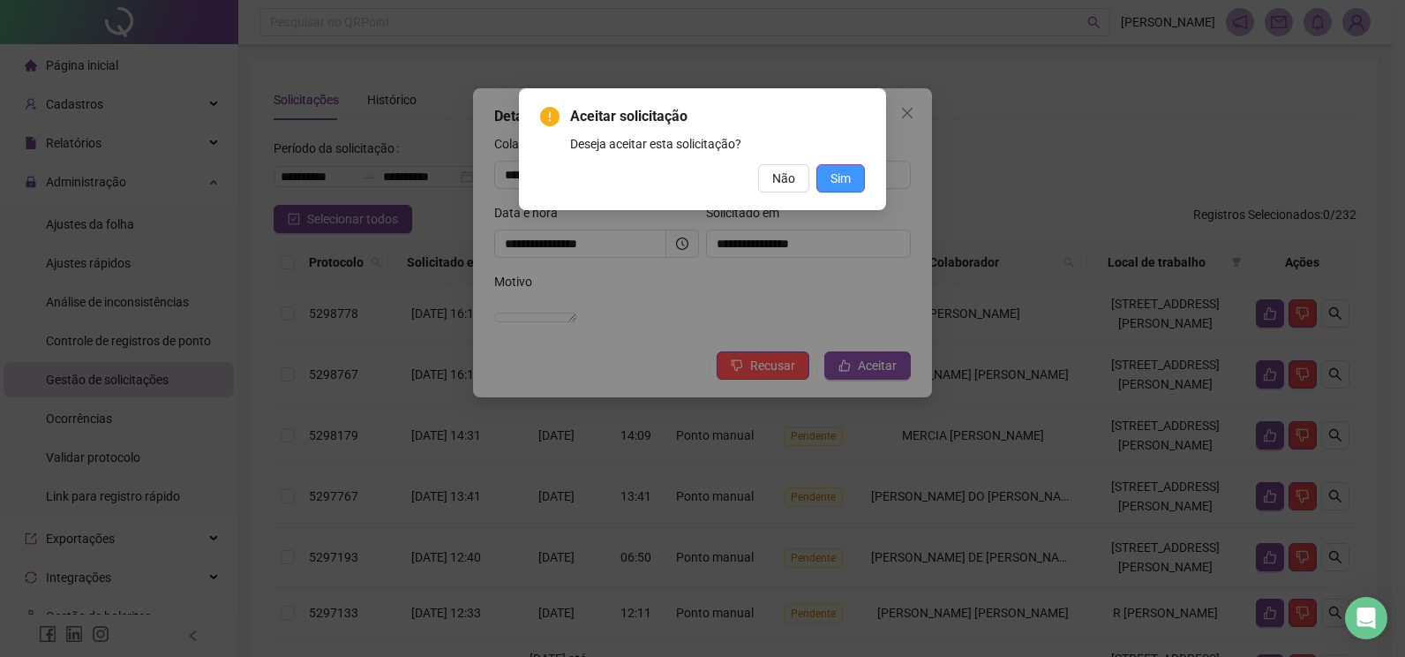
click at [846, 182] on span "Sim" at bounding box center [841, 178] width 20 height 19
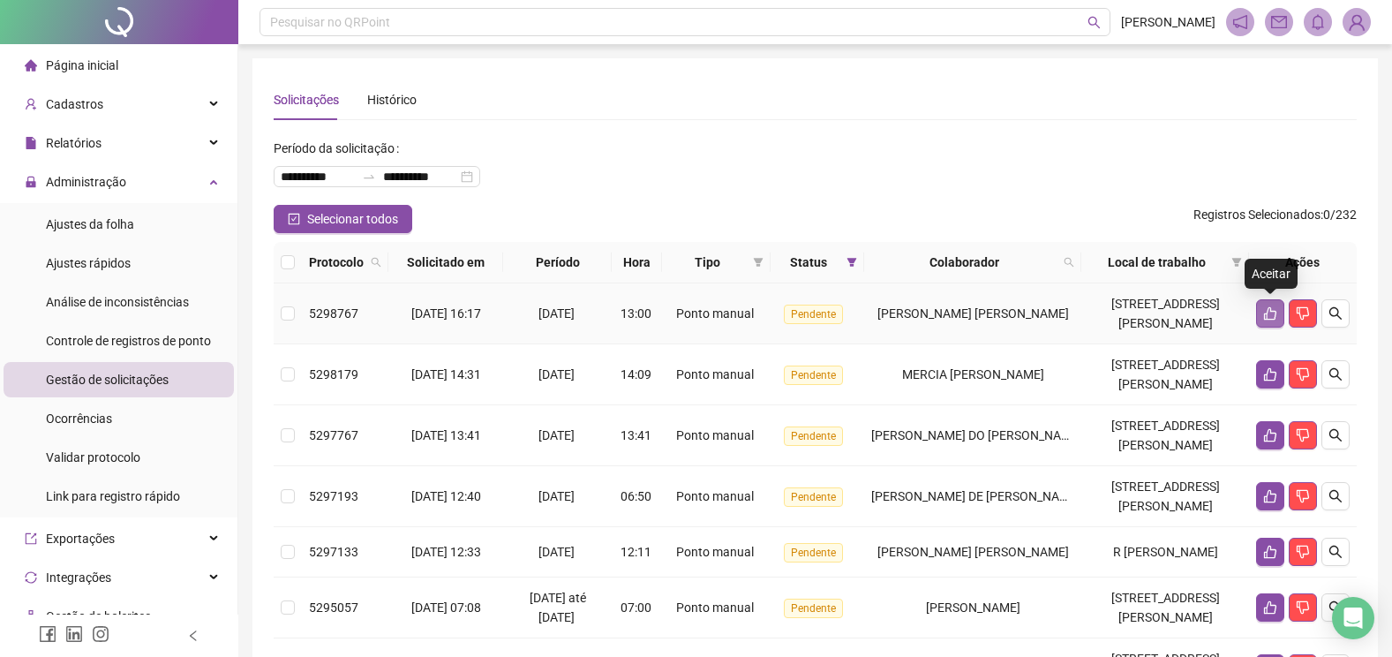
click at [1259, 312] on button "button" at bounding box center [1270, 313] width 28 height 28
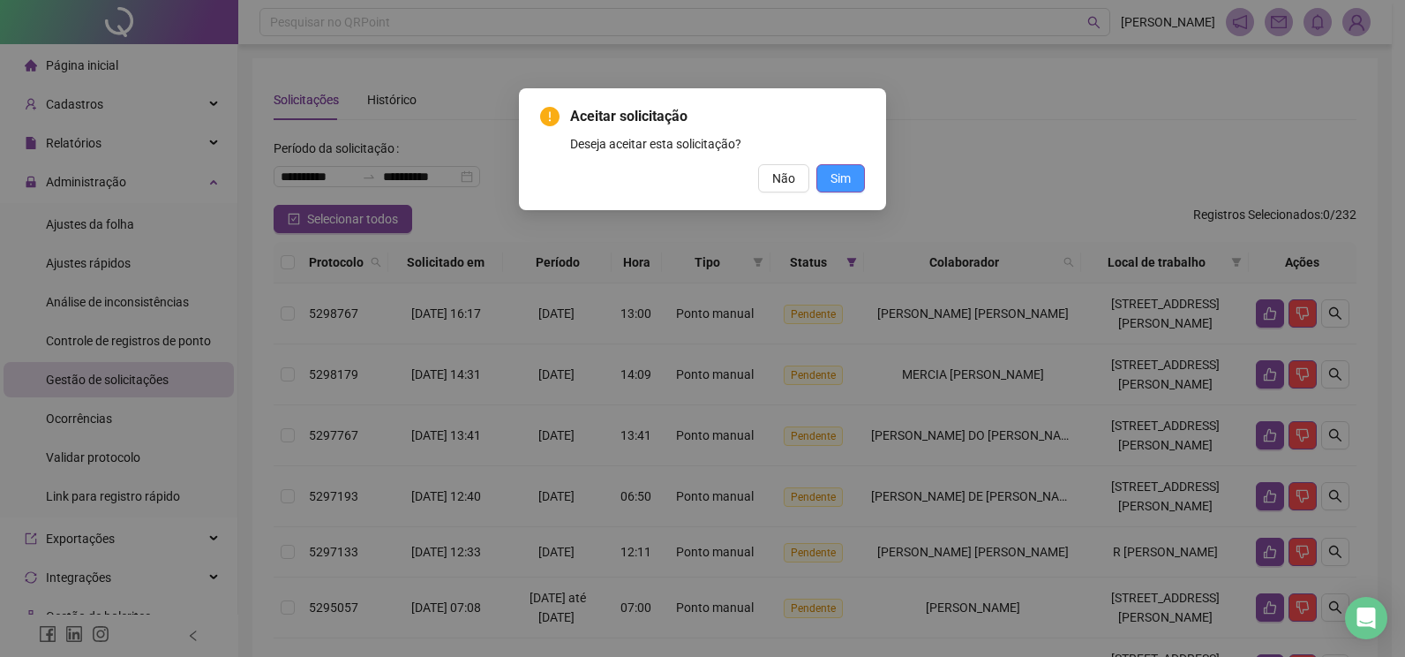
click at [848, 181] on span "Sim" at bounding box center [841, 178] width 20 height 19
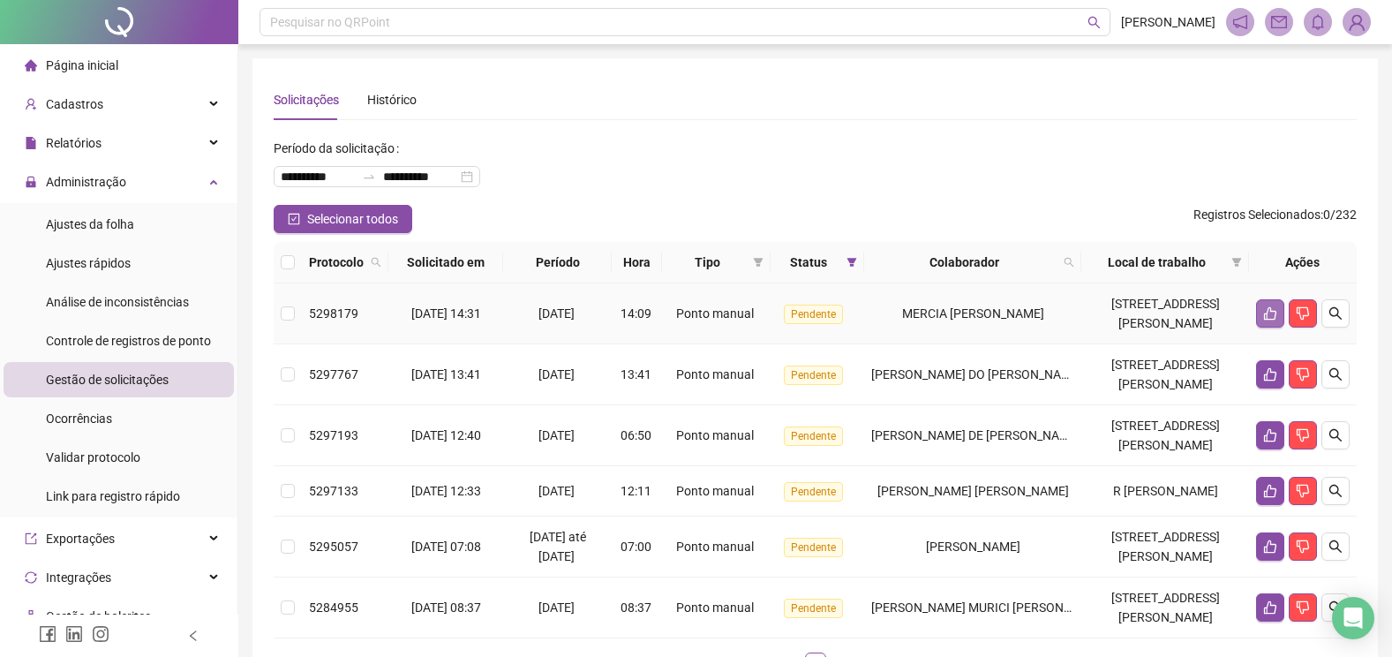
click at [1270, 312] on icon "like" at bounding box center [1270, 313] width 14 height 14
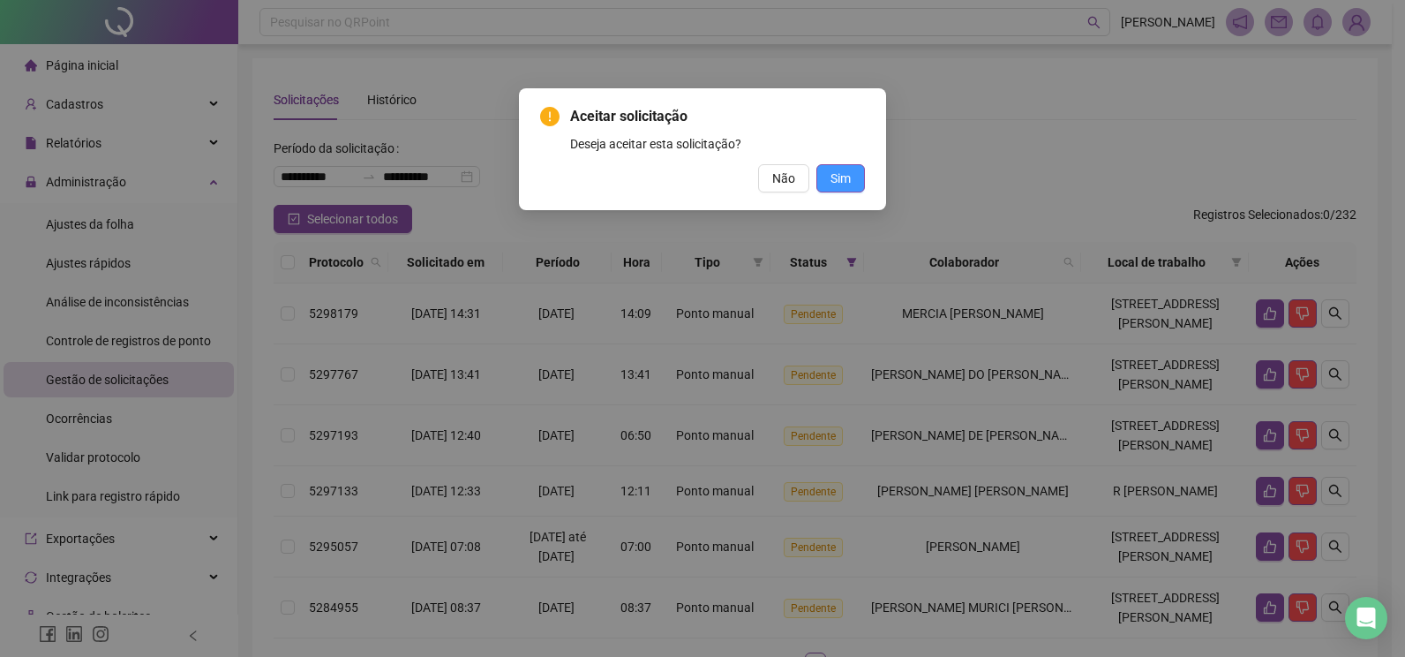
click at [831, 174] on span "Sim" at bounding box center [841, 178] width 20 height 19
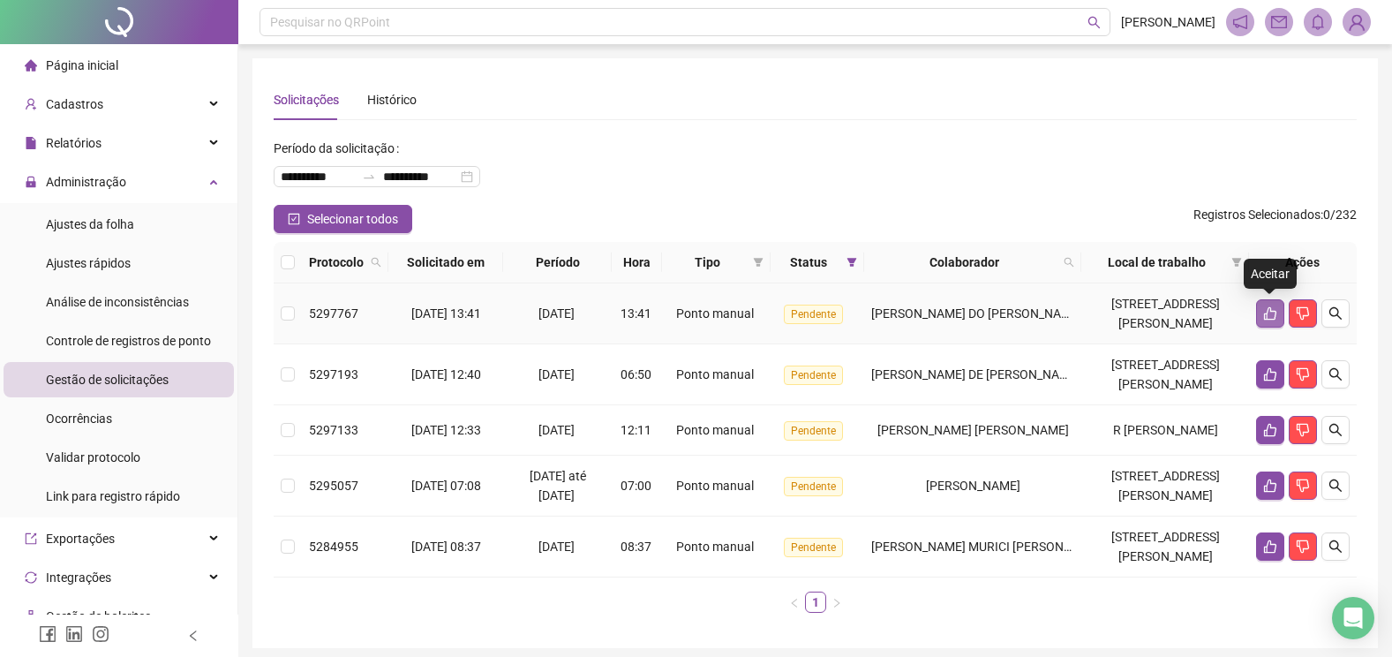
click at [1265, 311] on icon "like" at bounding box center [1270, 313] width 14 height 14
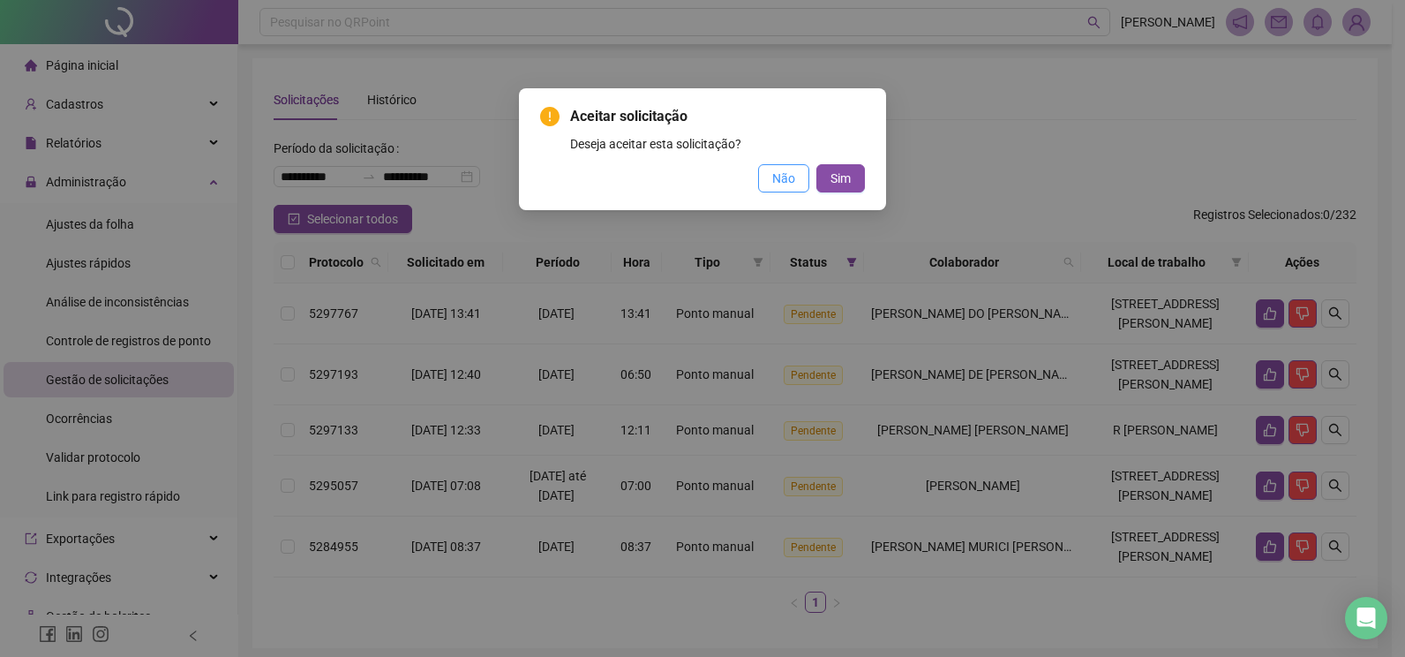
click at [785, 178] on span "Não" at bounding box center [783, 178] width 23 height 19
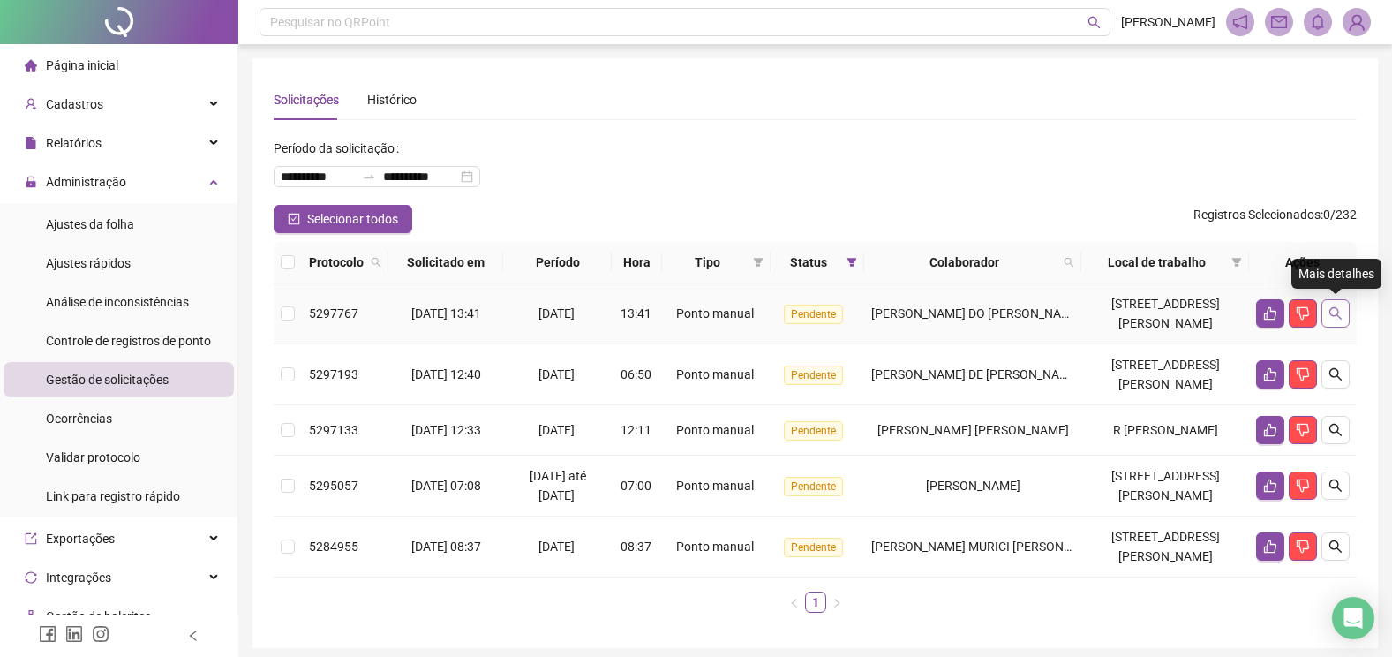
click at [1325, 309] on button "button" at bounding box center [1335, 313] width 28 height 28
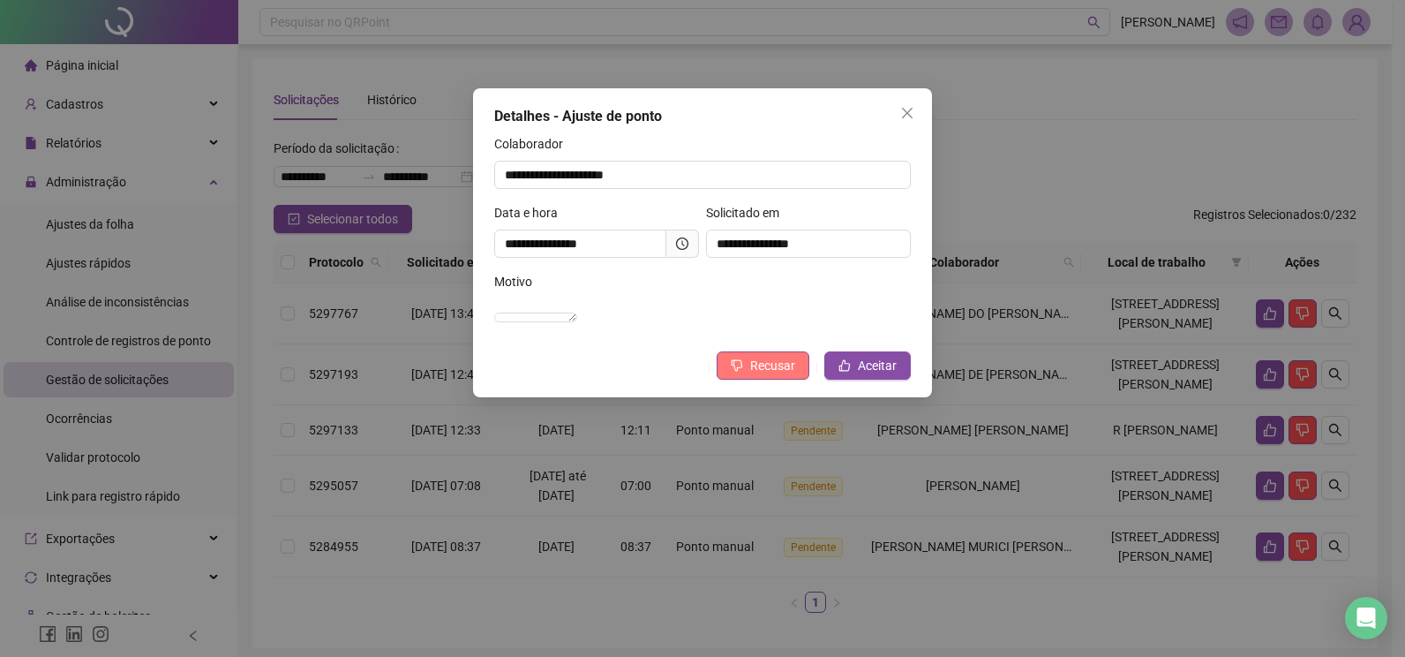
click at [757, 375] on span "Recusar" at bounding box center [772, 365] width 45 height 19
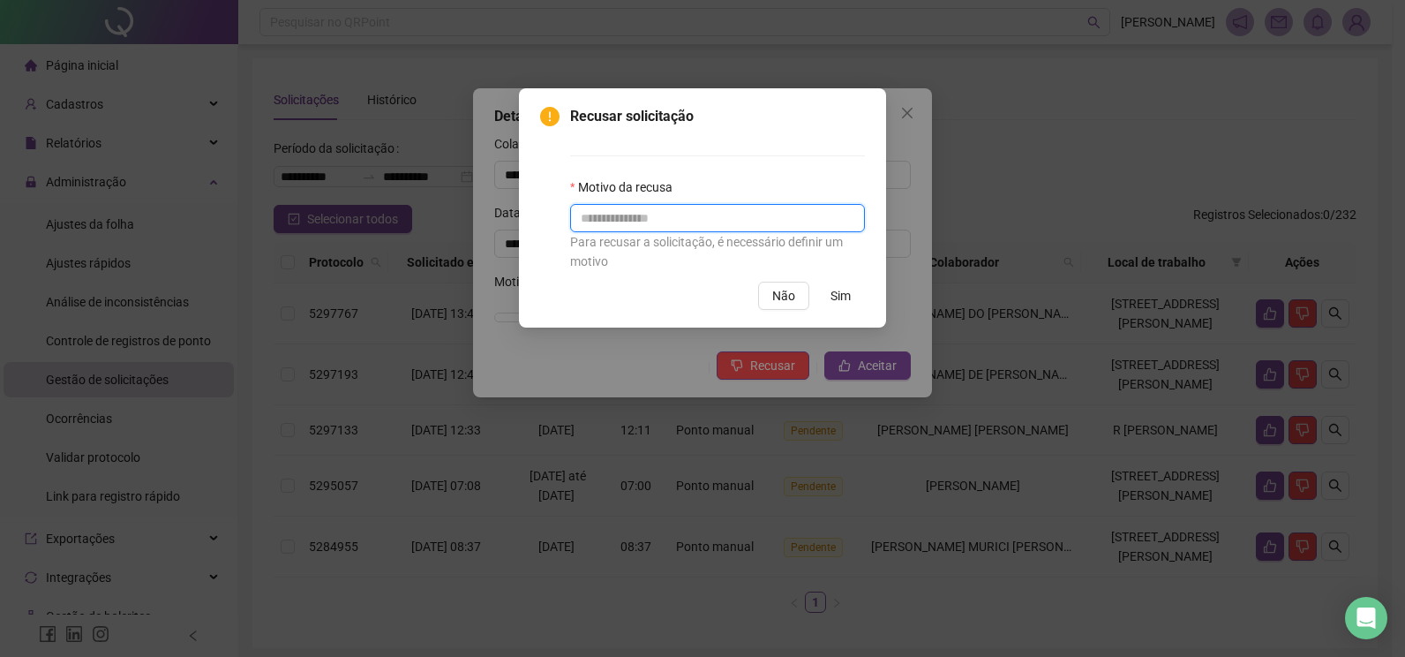
click at [606, 218] on input "text" at bounding box center [717, 218] width 295 height 28
type input "**********"
click at [835, 300] on span "Sim" at bounding box center [841, 295] width 20 height 19
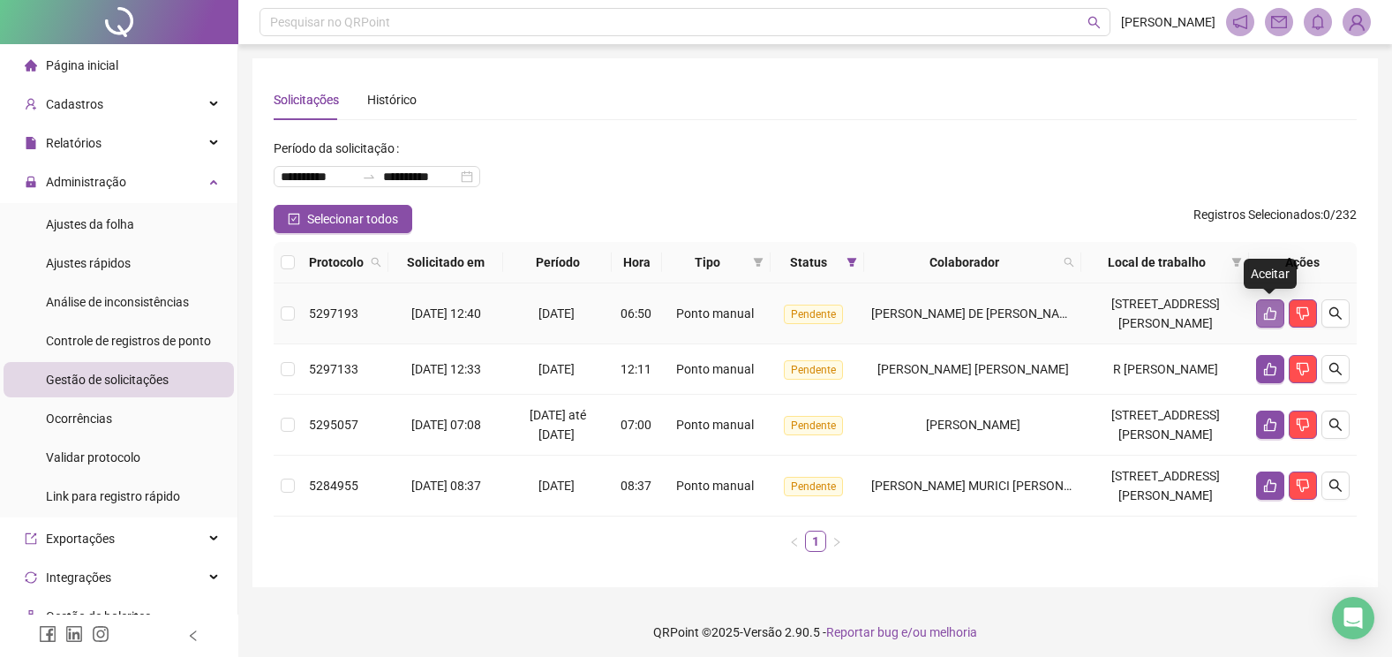
click at [1273, 312] on icon "like" at bounding box center [1270, 313] width 14 height 14
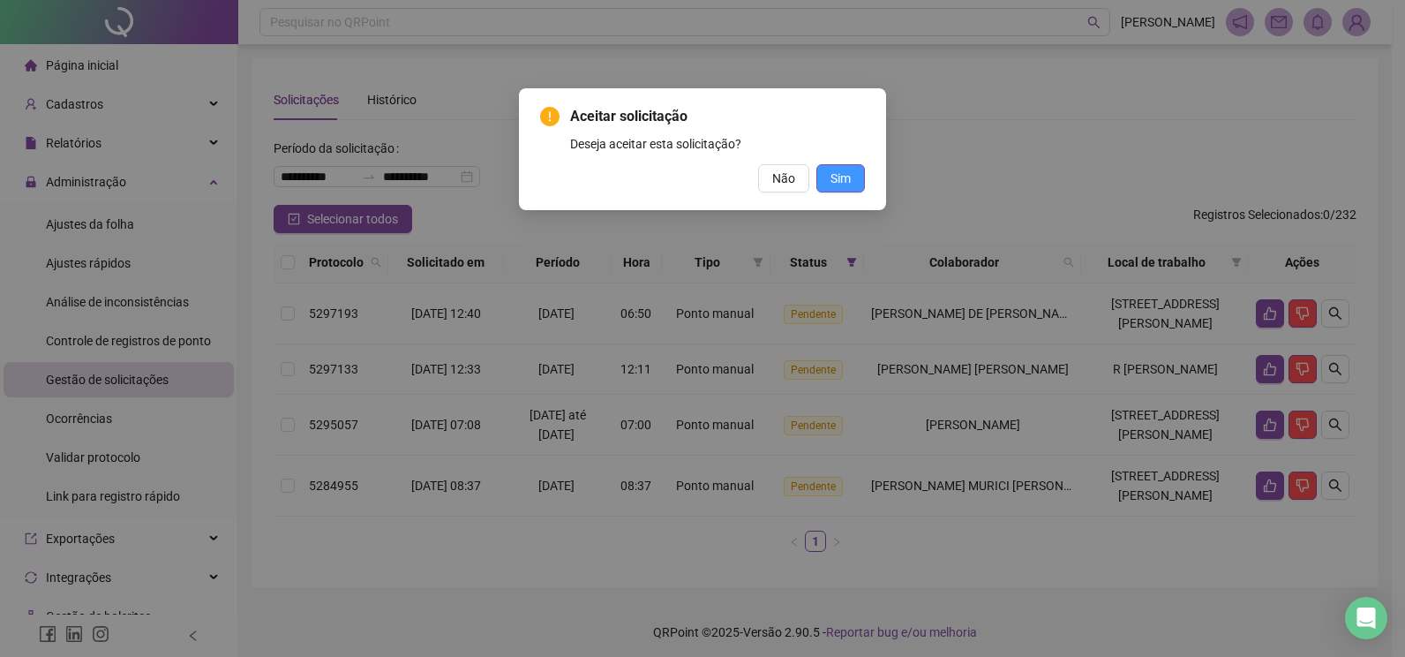
click at [841, 180] on span "Sim" at bounding box center [841, 178] width 20 height 19
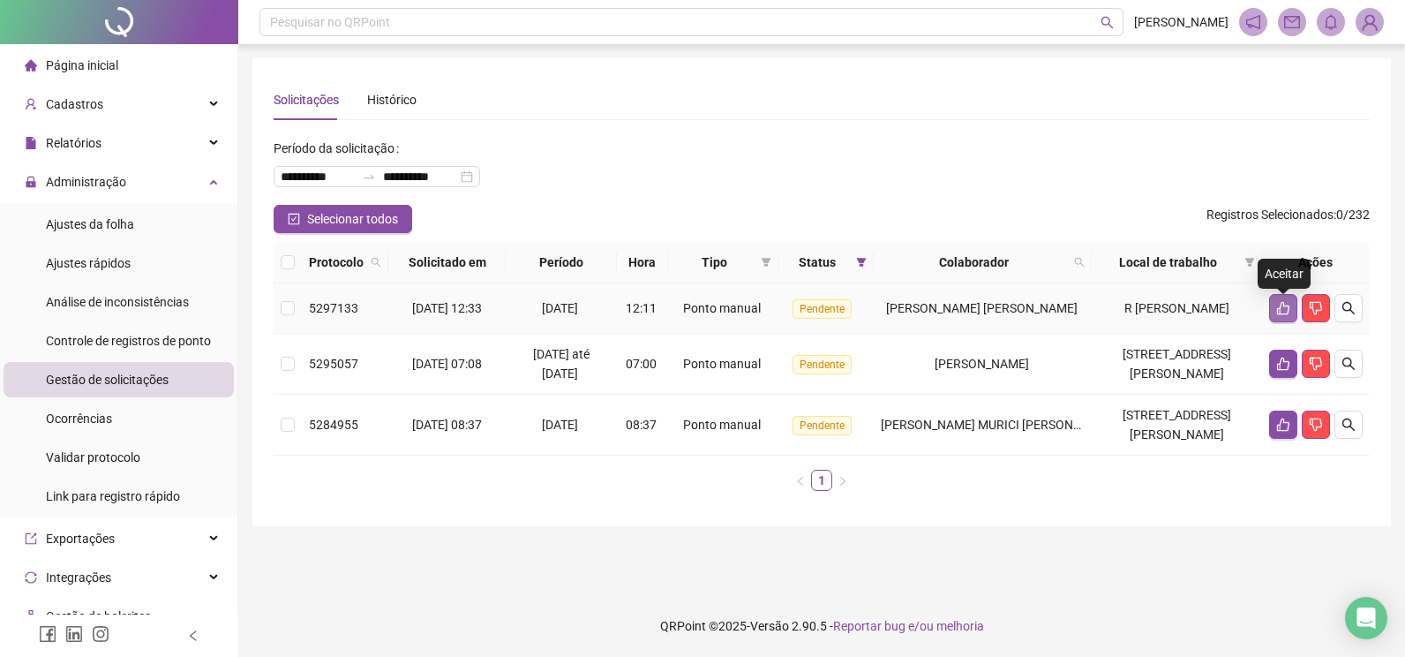
click at [1282, 315] on icon "like" at bounding box center [1283, 308] width 14 height 14
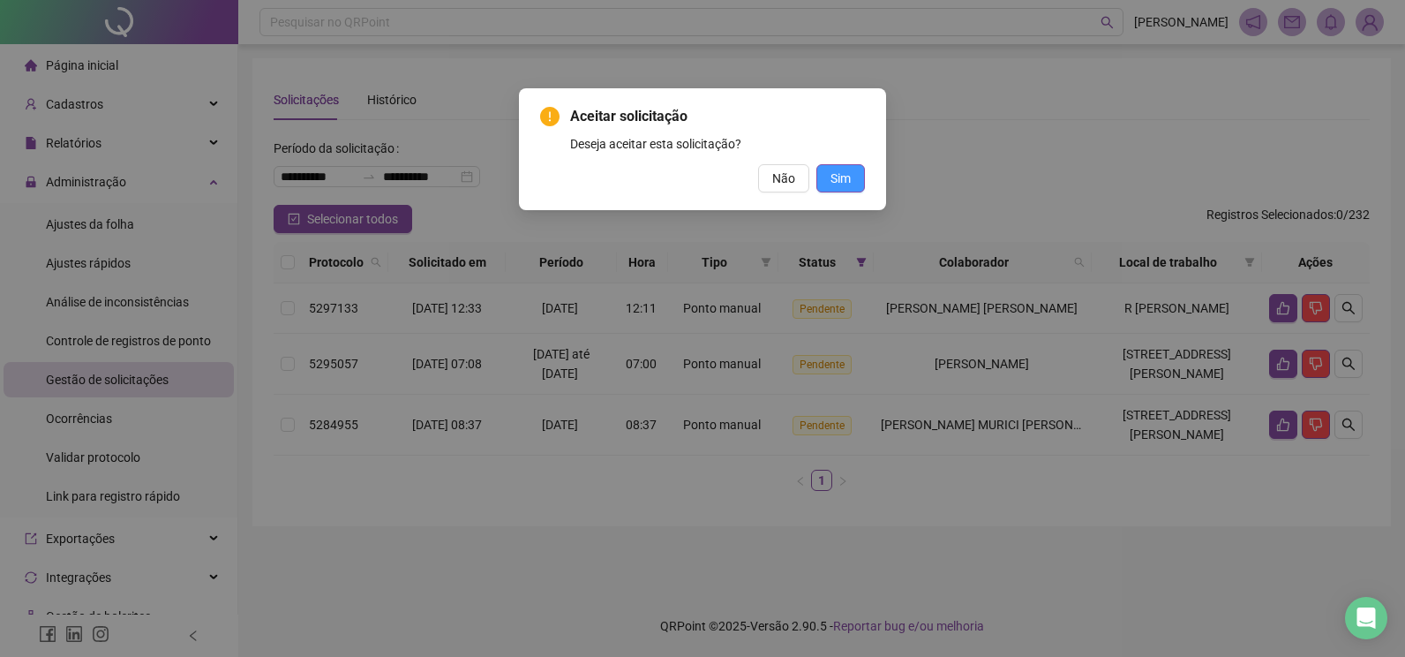
click at [843, 173] on span "Sim" at bounding box center [841, 178] width 20 height 19
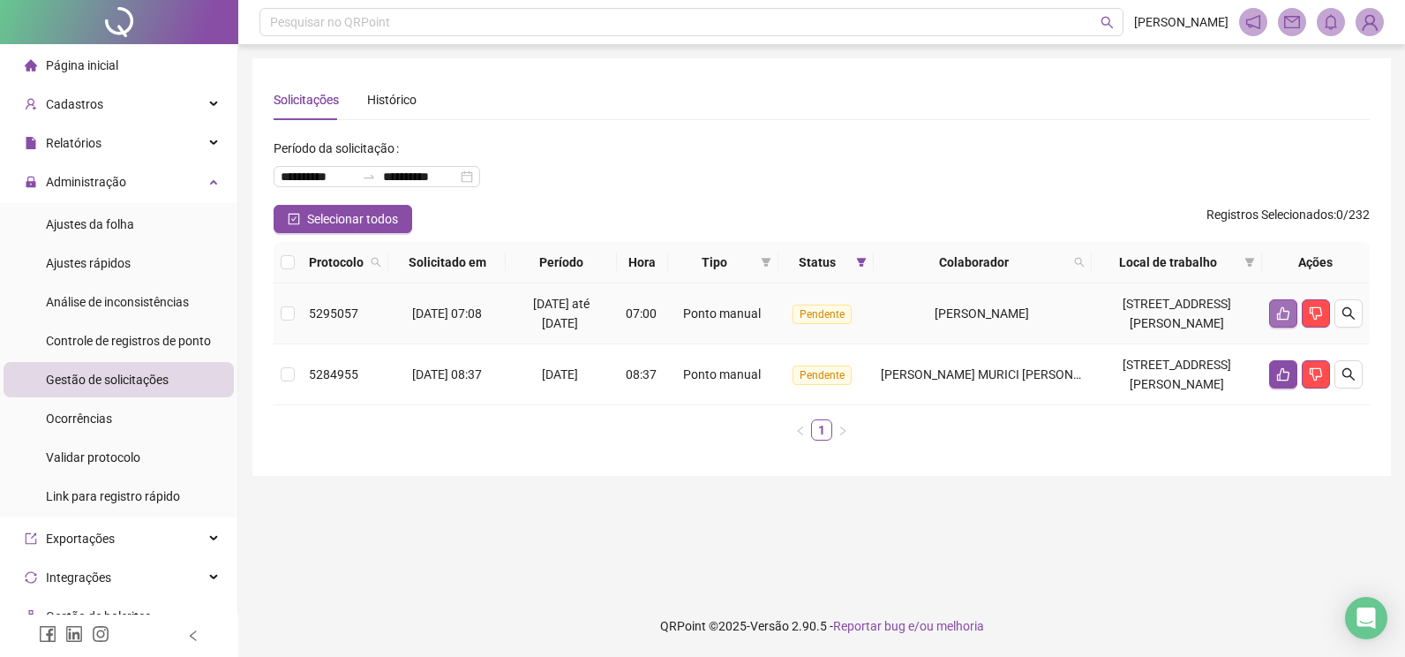
click at [1274, 312] on button "button" at bounding box center [1283, 313] width 28 height 28
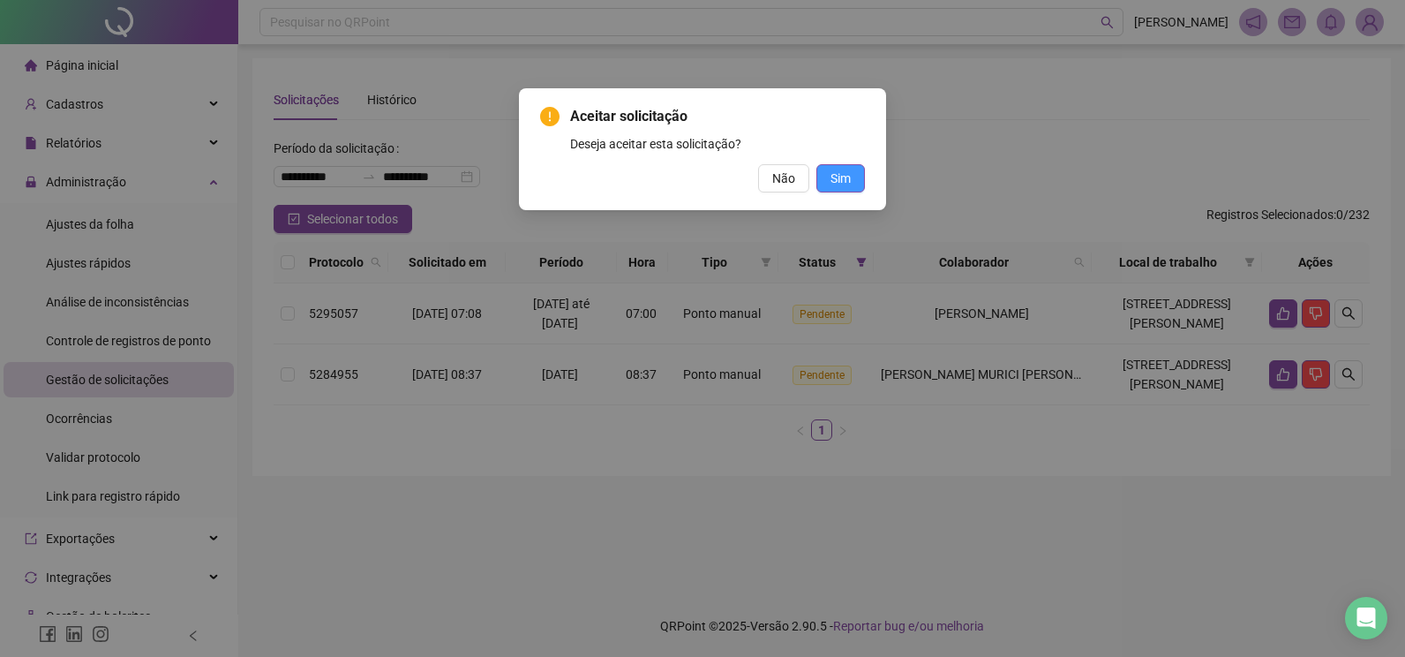
click at [846, 178] on span "Sim" at bounding box center [841, 178] width 20 height 19
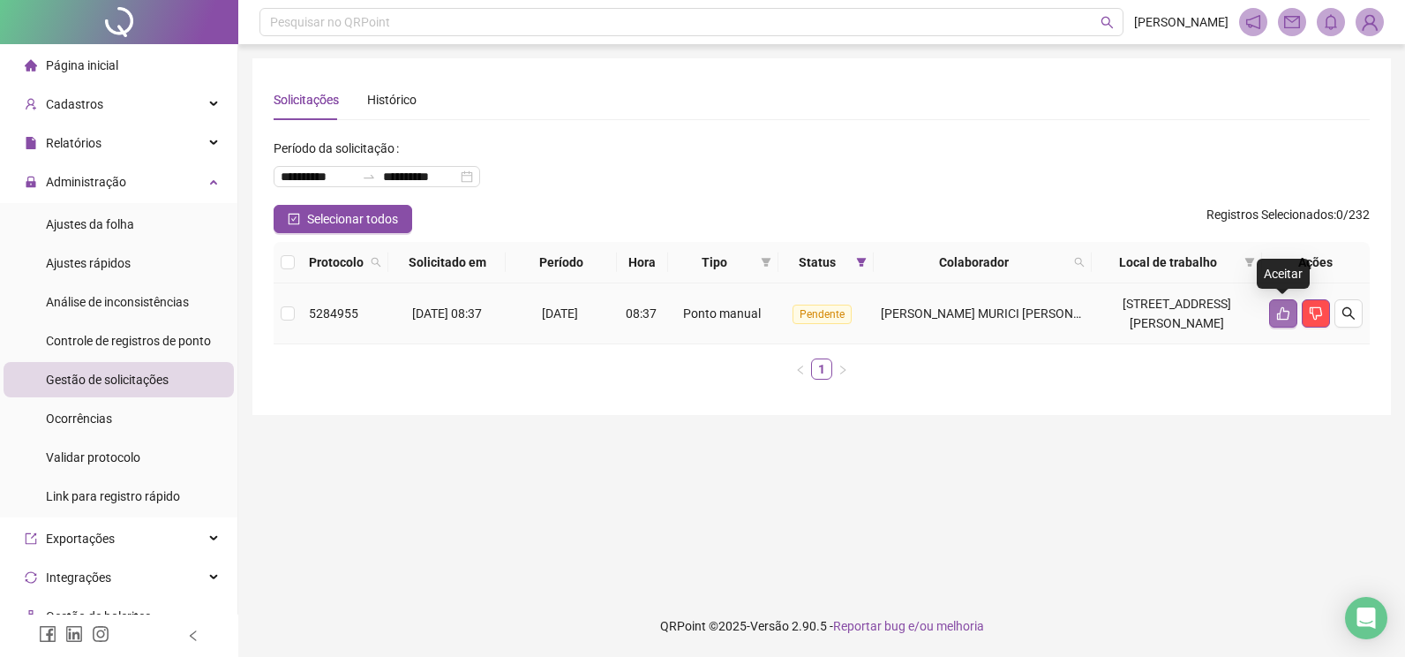
click at [1294, 312] on button "button" at bounding box center [1283, 313] width 28 height 28
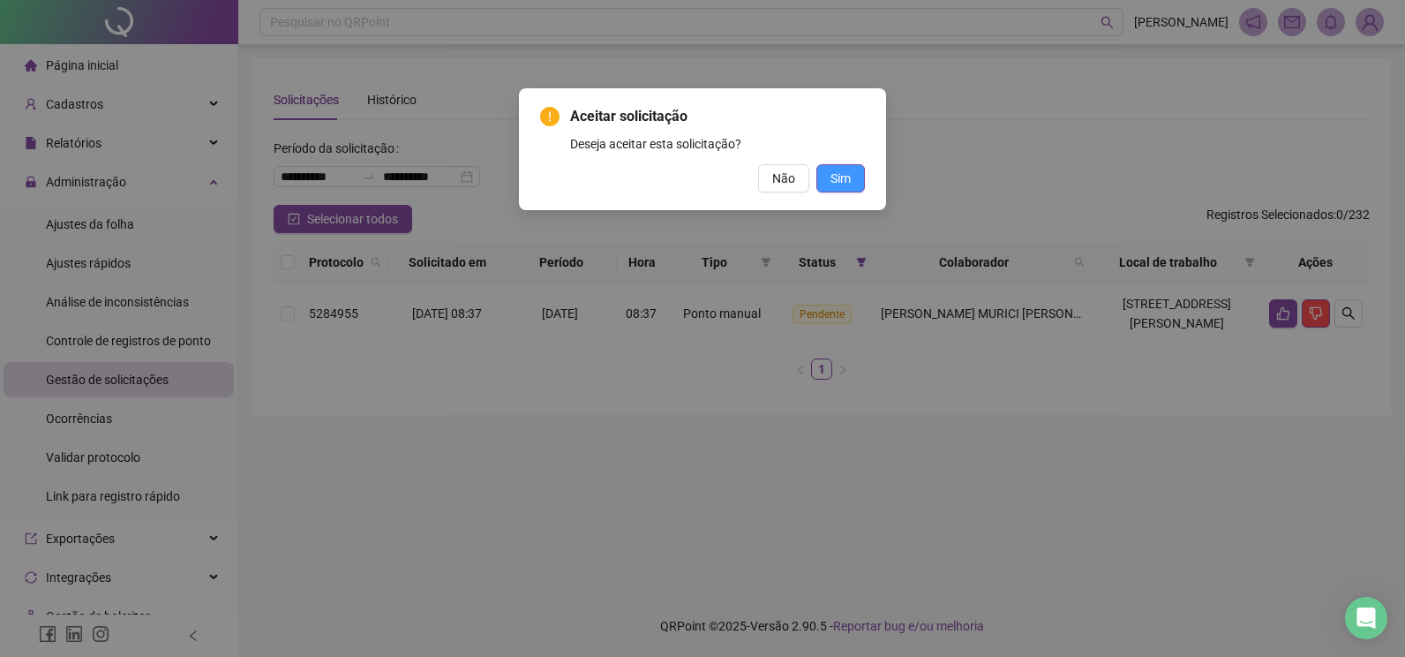
click at [848, 176] on span "Sim" at bounding box center [841, 178] width 20 height 19
